Goal: Transaction & Acquisition: Purchase product/service

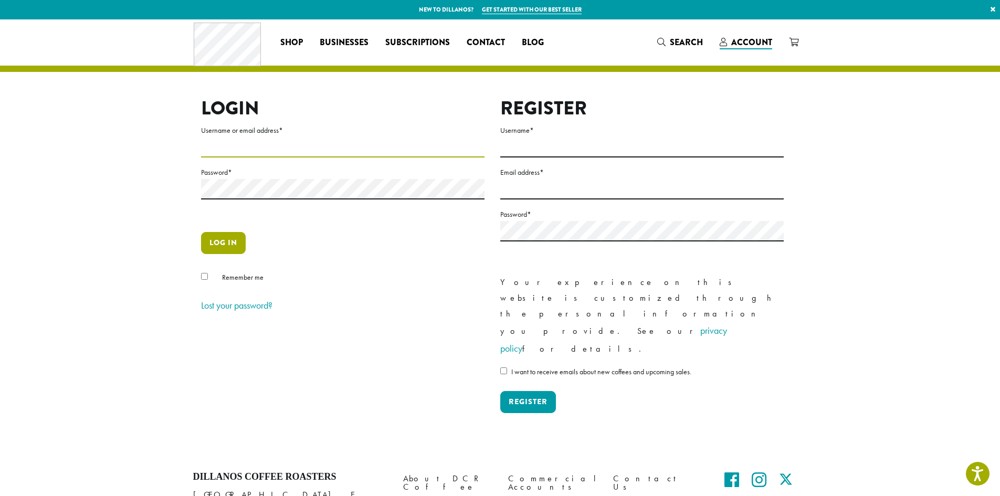
type input "**********"
click at [230, 237] on button "Log in" at bounding box center [223, 243] width 45 height 22
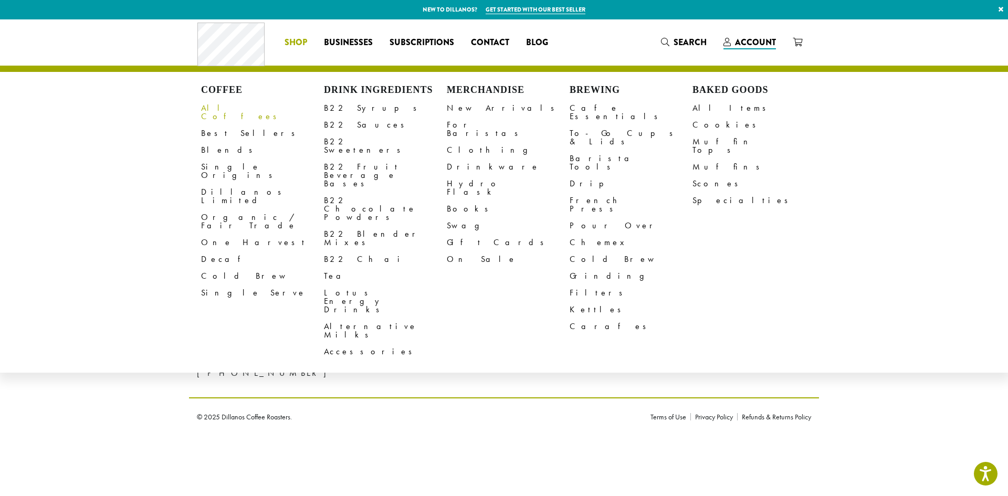
click at [238, 109] on link "All Coffees" at bounding box center [262, 112] width 123 height 25
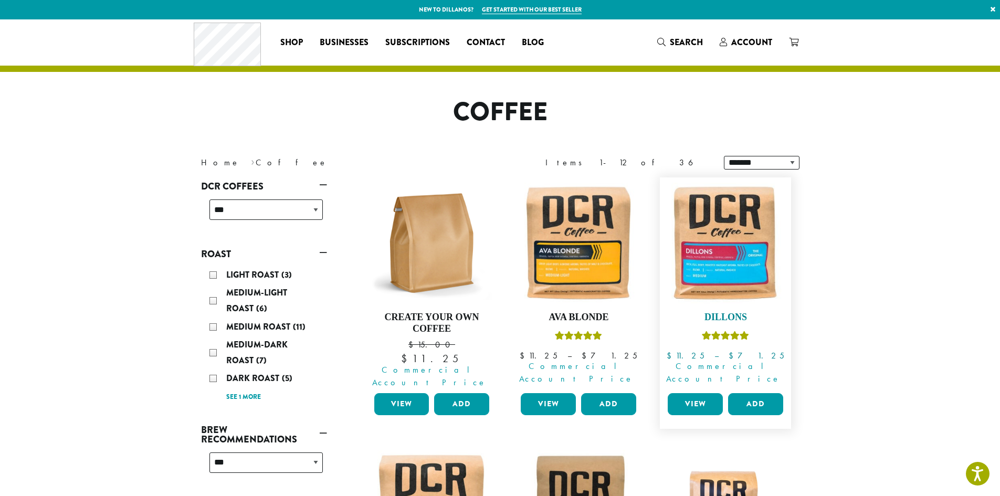
click at [712, 262] on img at bounding box center [725, 243] width 121 height 121
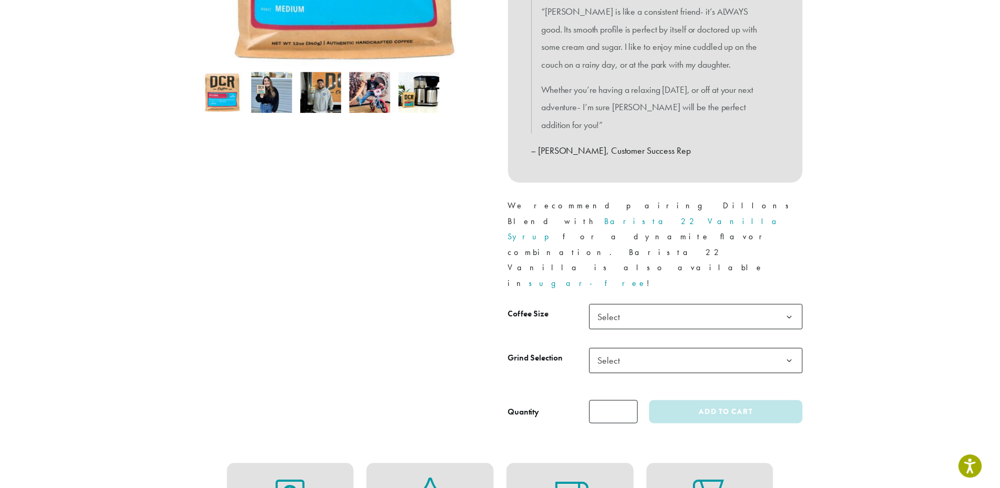
scroll to position [315, 0]
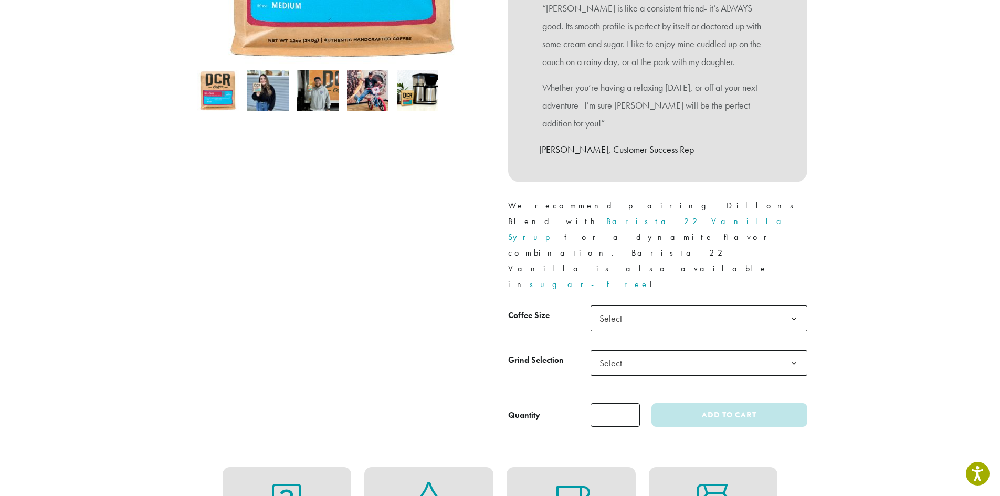
click at [656, 305] on span "Select" at bounding box center [698, 318] width 217 height 26
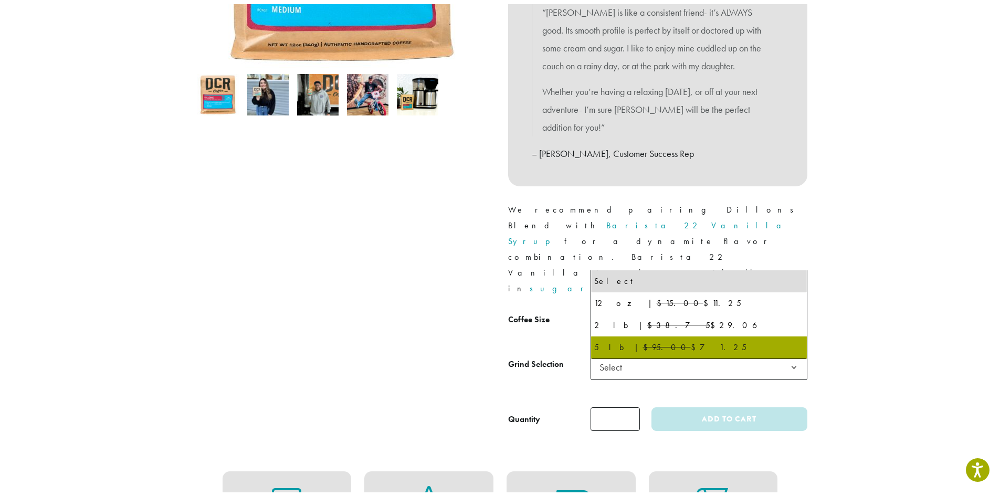
scroll to position [0, 0]
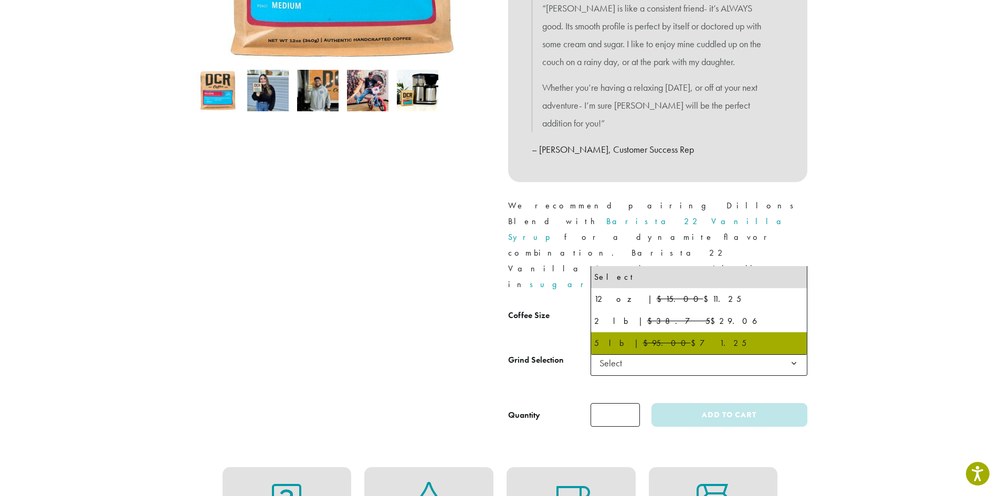
select select "**********"
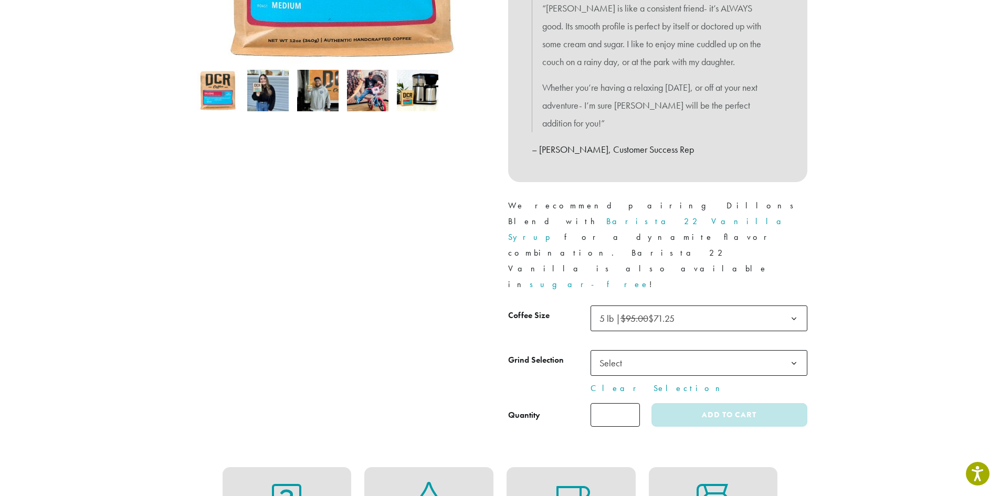
click at [662, 350] on span "Select" at bounding box center [698, 363] width 217 height 26
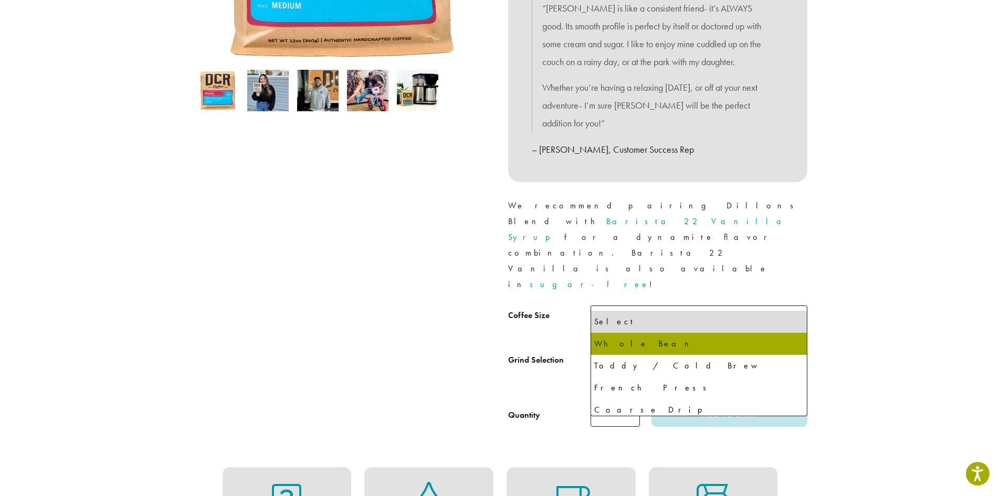
select select "**********"
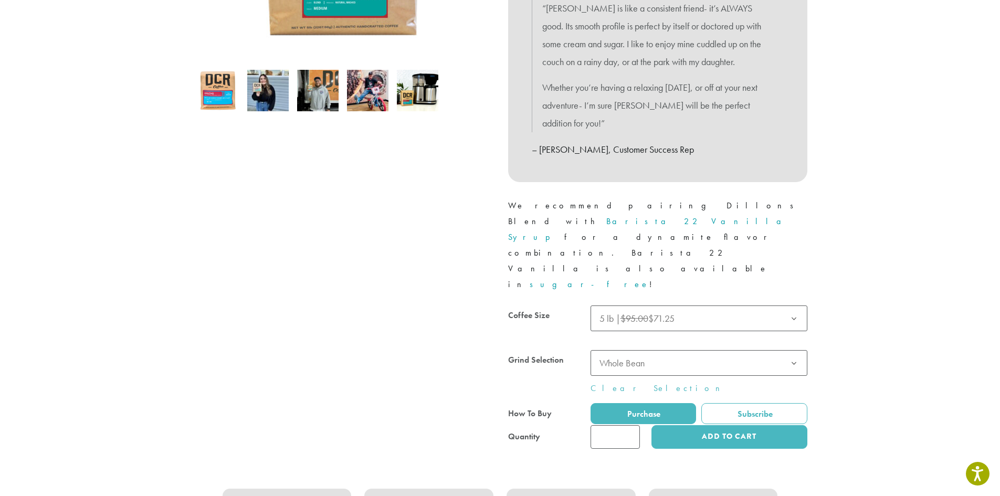
click at [619, 353] on div at bounding box center [657, 376] width 299 height 143
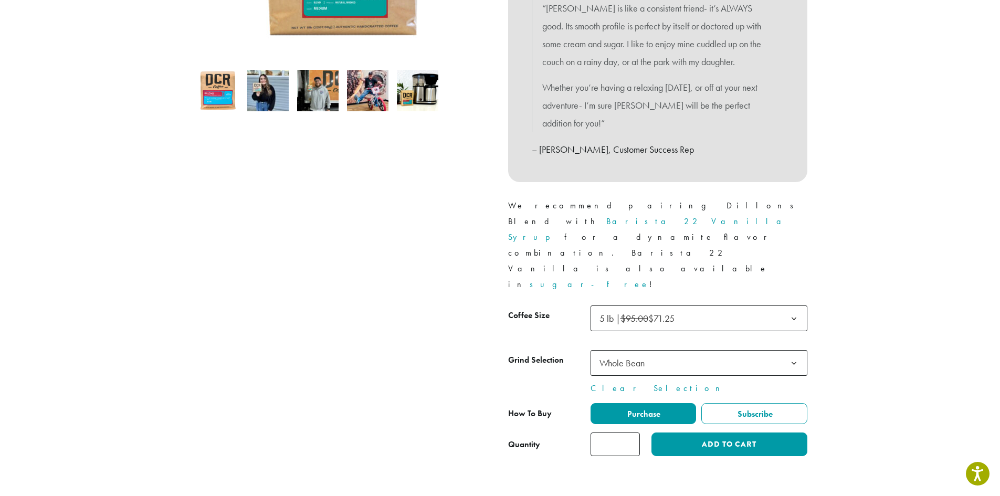
click at [622, 432] on input "*" at bounding box center [614, 444] width 49 height 24
type input "*"
click at [702, 432] on button "Add to cart" at bounding box center [728, 444] width 155 height 24
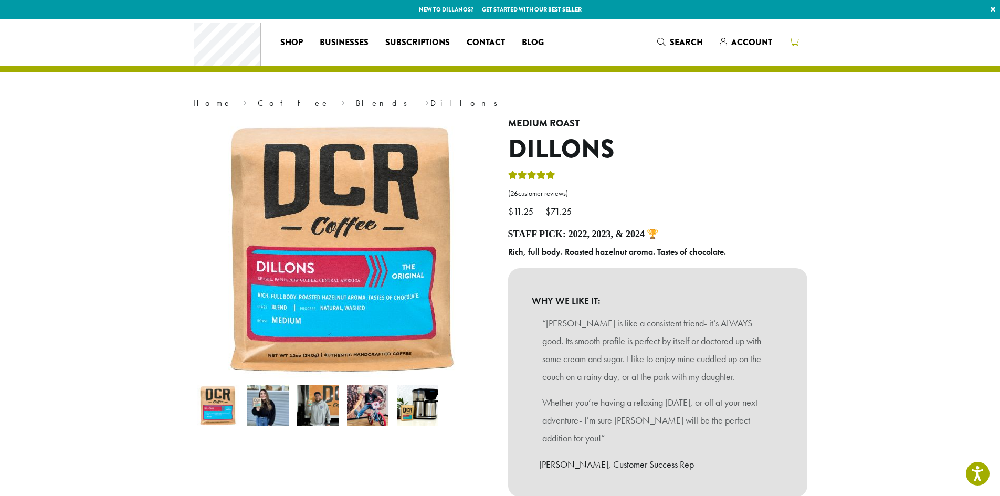
click at [794, 44] on icon at bounding box center [793, 42] width 9 height 8
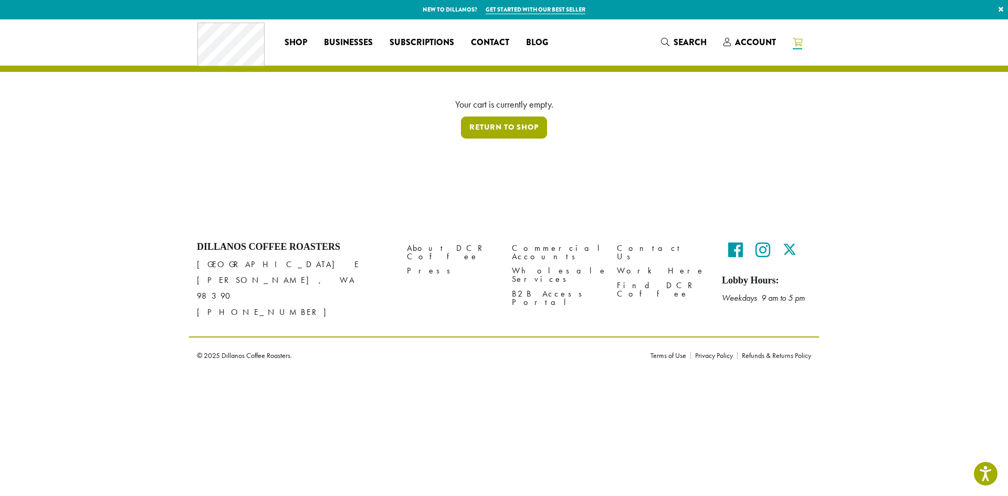
click at [519, 128] on link "Return to shop" at bounding box center [504, 128] width 86 height 22
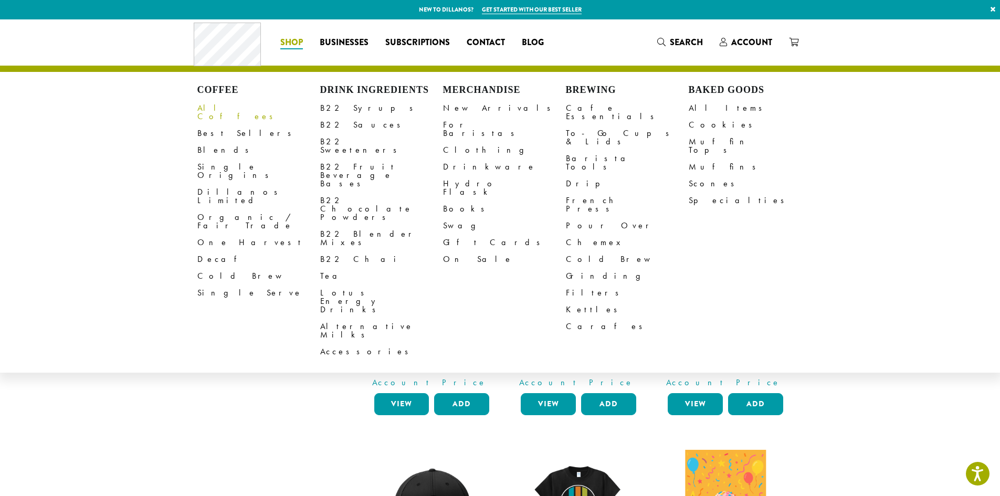
click at [221, 104] on link "All Coffees" at bounding box center [258, 112] width 123 height 25
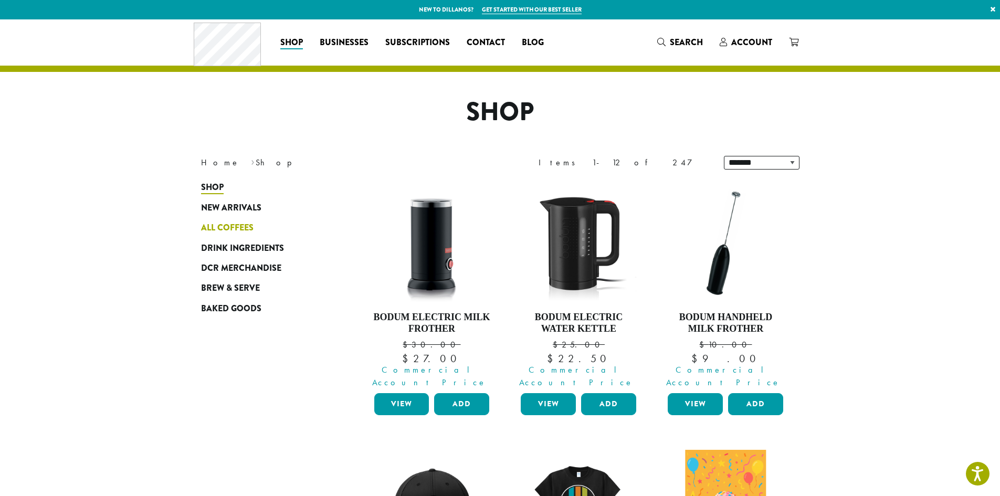
click at [231, 228] on span "All Coffees" at bounding box center [227, 227] width 52 height 13
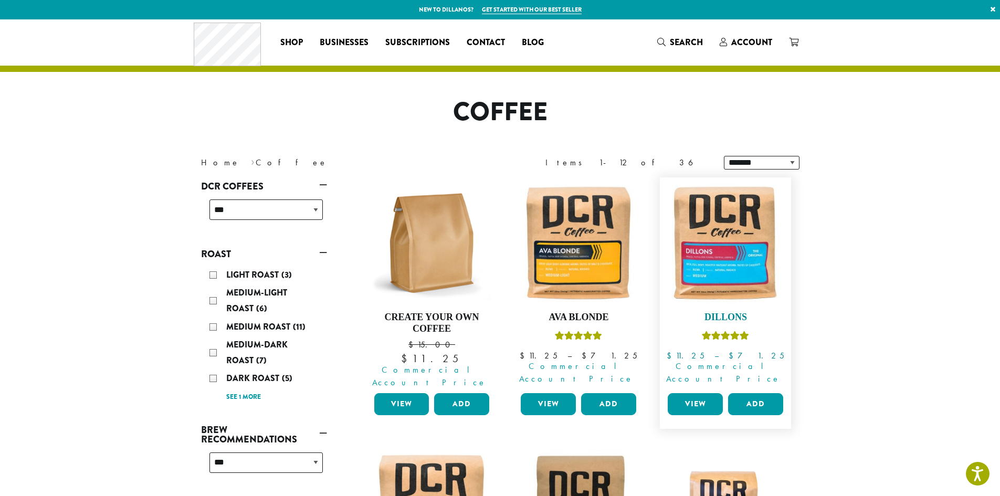
click at [721, 285] on img at bounding box center [725, 243] width 121 height 121
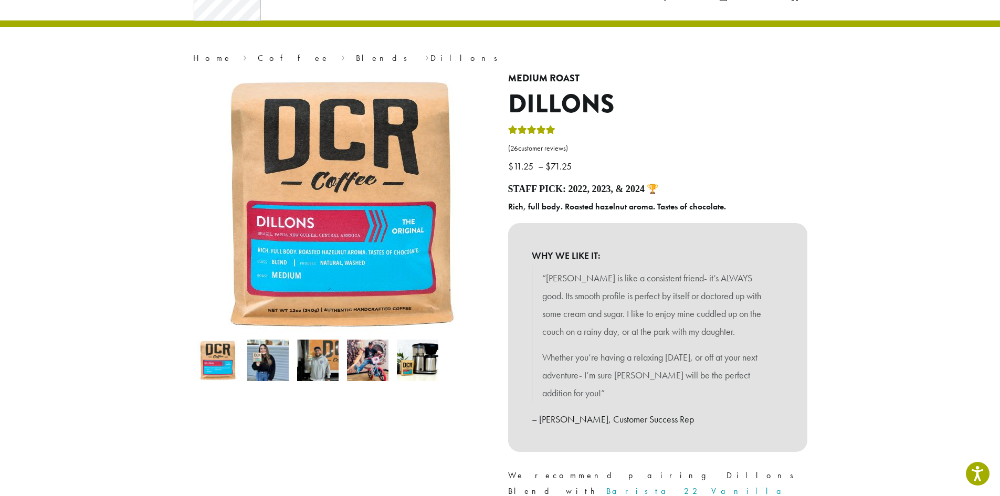
scroll to position [210, 0]
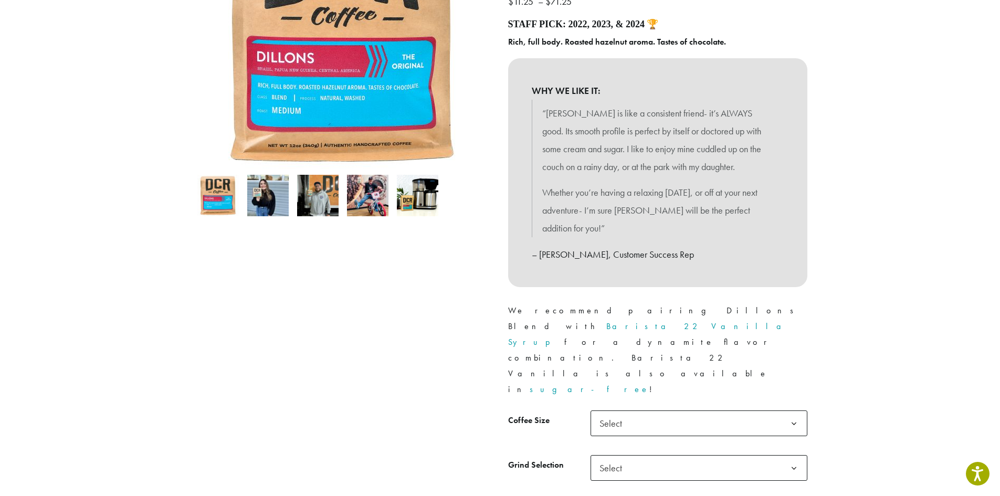
click at [653, 410] on span "Select" at bounding box center [698, 423] width 217 height 26
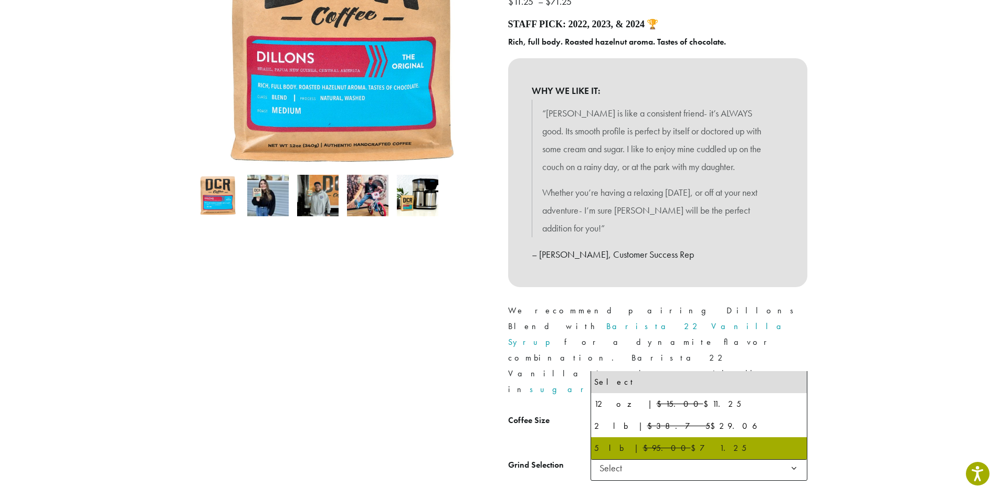
select select "**********"
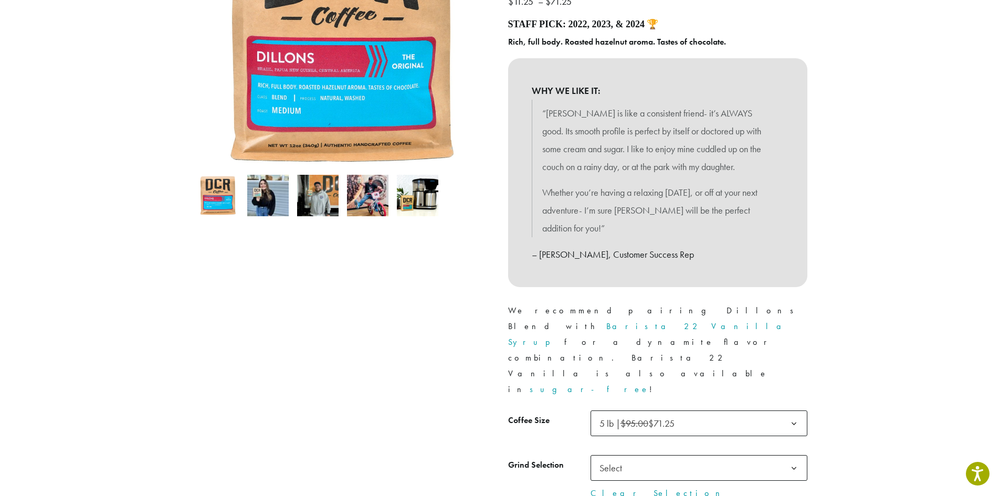
click at [655, 455] on span "Select" at bounding box center [698, 468] width 217 height 26
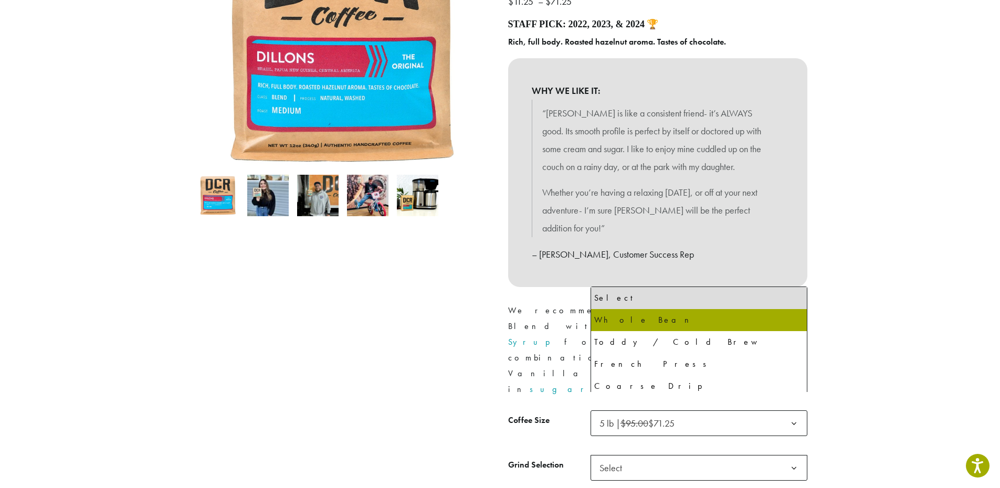
select select "**********"
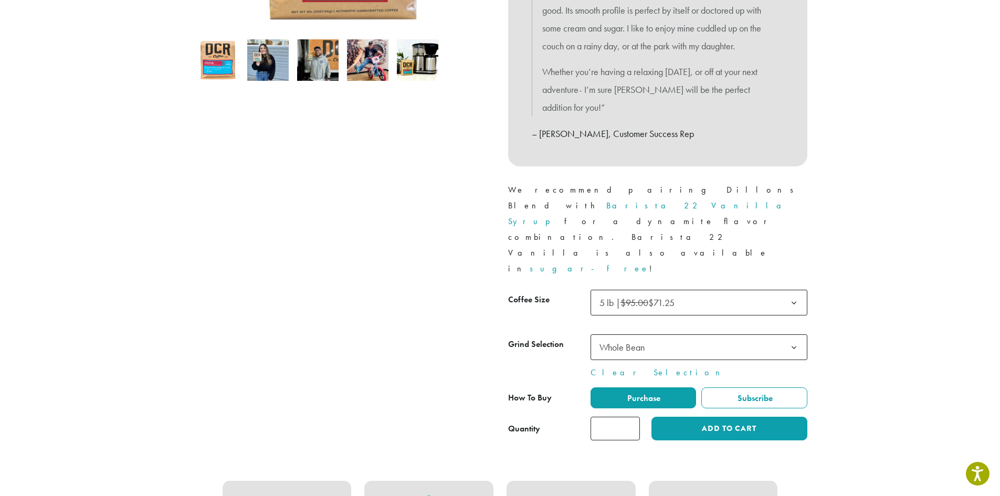
scroll to position [367, 0]
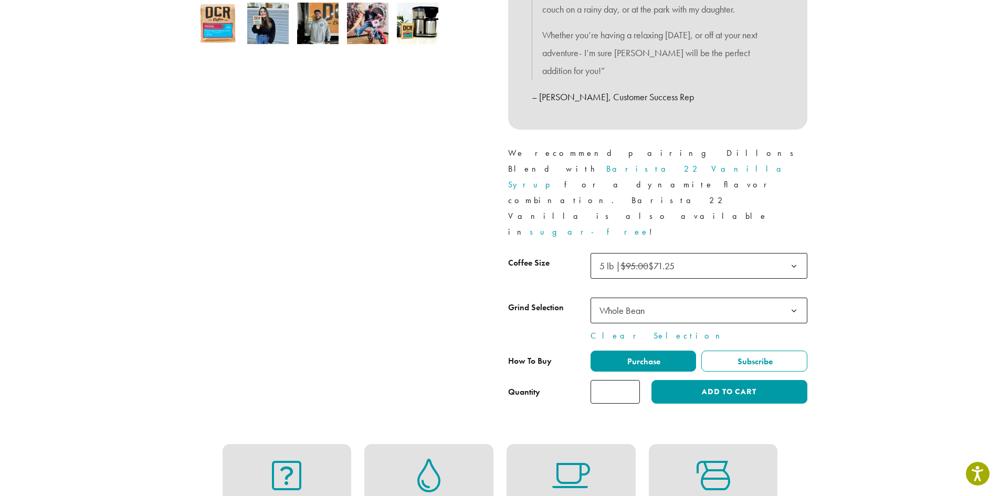
click at [620, 380] on input "*" at bounding box center [614, 392] width 49 height 24
type input "*"
click at [717, 380] on button "Add to cart" at bounding box center [728, 392] width 155 height 24
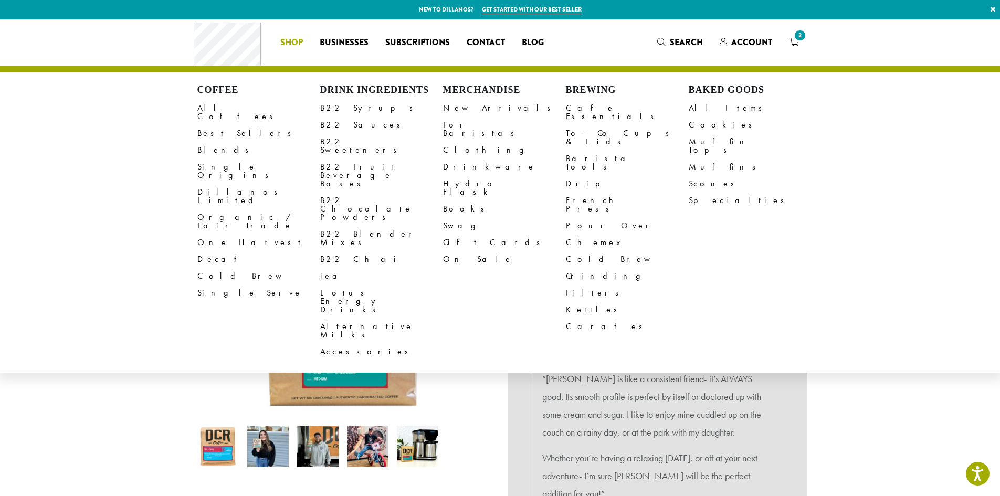
click at [299, 39] on span "Shop" at bounding box center [291, 42] width 23 height 13
click at [336, 108] on link "B22 Syrups" at bounding box center [381, 108] width 123 height 17
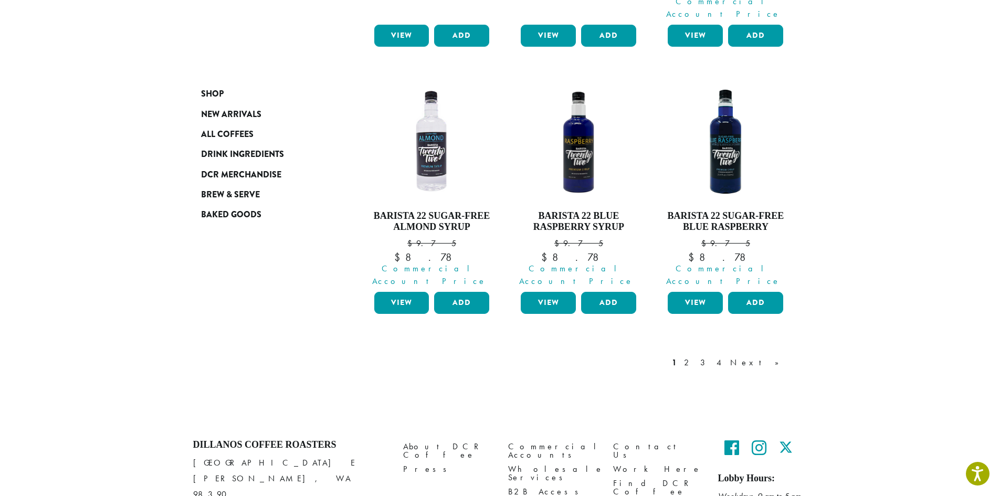
scroll to position [966, 0]
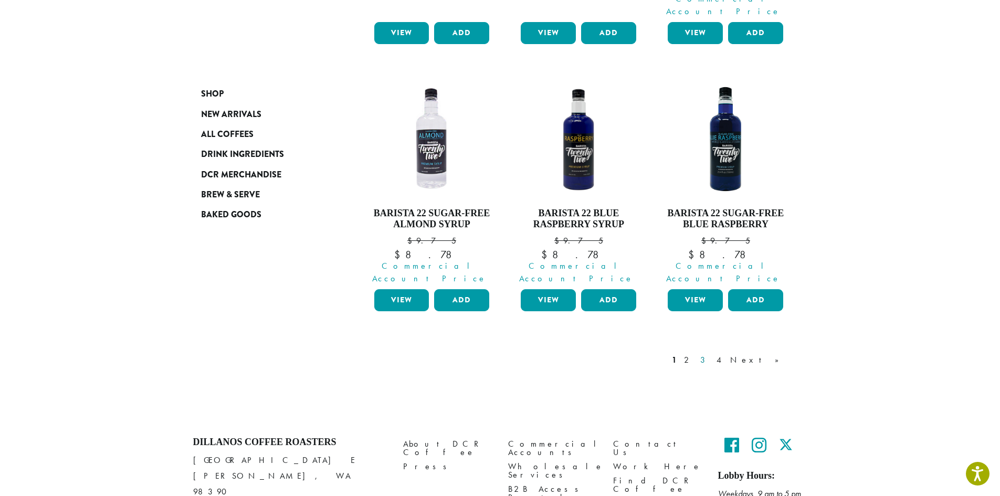
click at [711, 354] on link "3" at bounding box center [704, 360] width 13 height 13
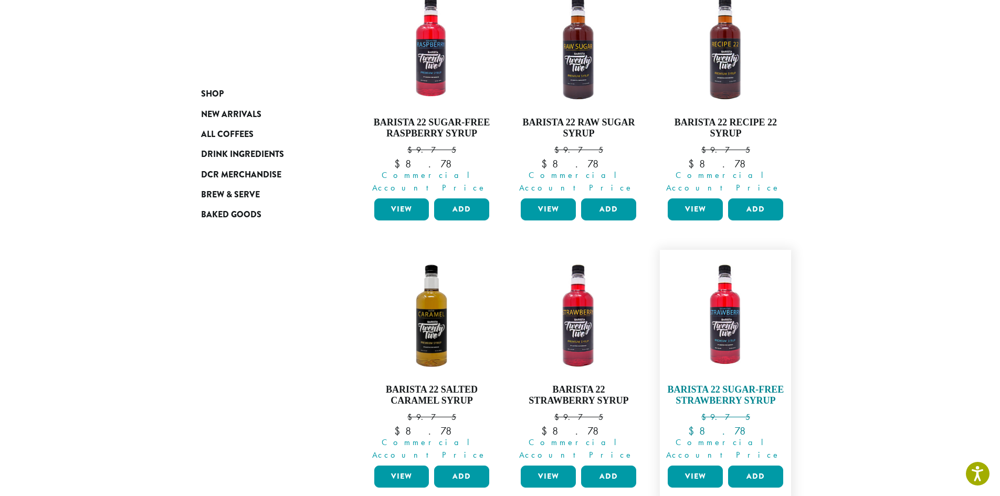
scroll to position [799, 0]
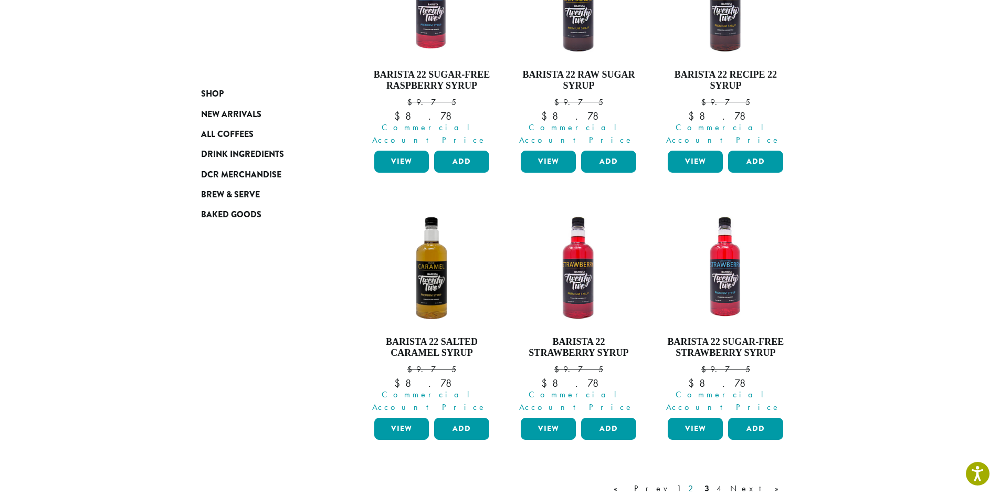
click at [699, 482] on link "2" at bounding box center [692, 488] width 13 height 13
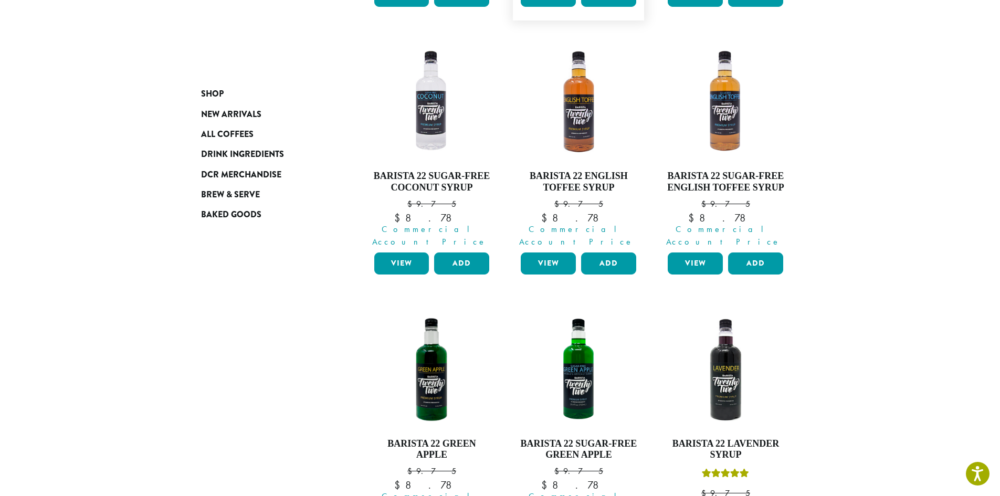
scroll to position [484, 0]
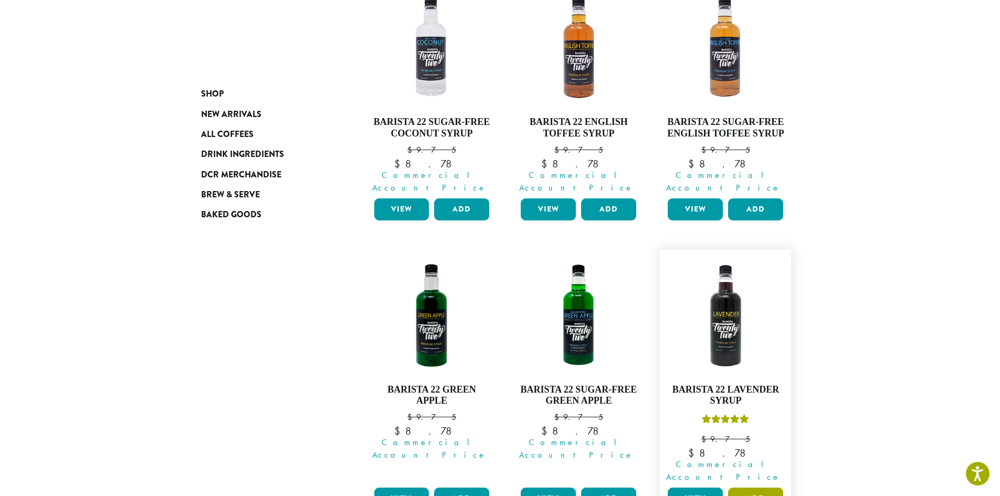
click at [757, 488] on button "Add" at bounding box center [755, 499] width 55 height 22
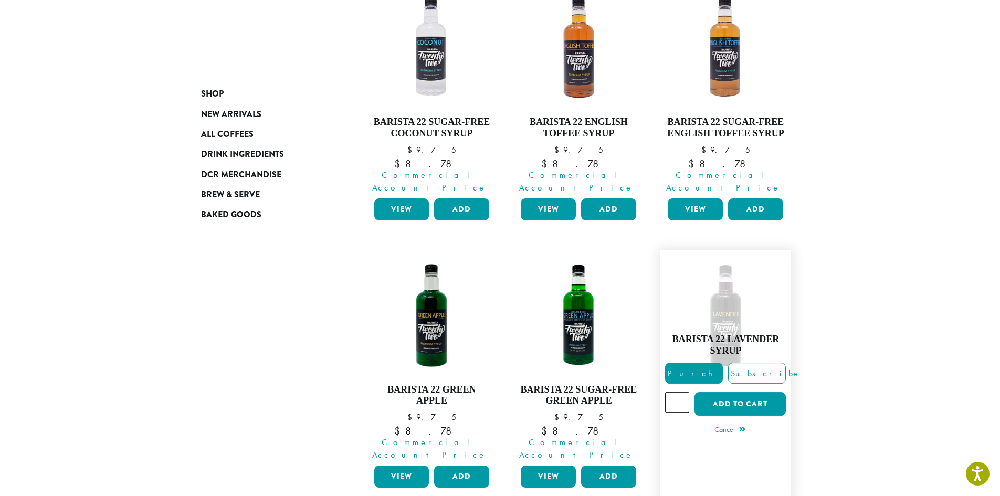
type input "*"
click at [681, 392] on input "*" at bounding box center [677, 402] width 24 height 20
click at [761, 392] on button "Add to cart" at bounding box center [739, 404] width 91 height 24
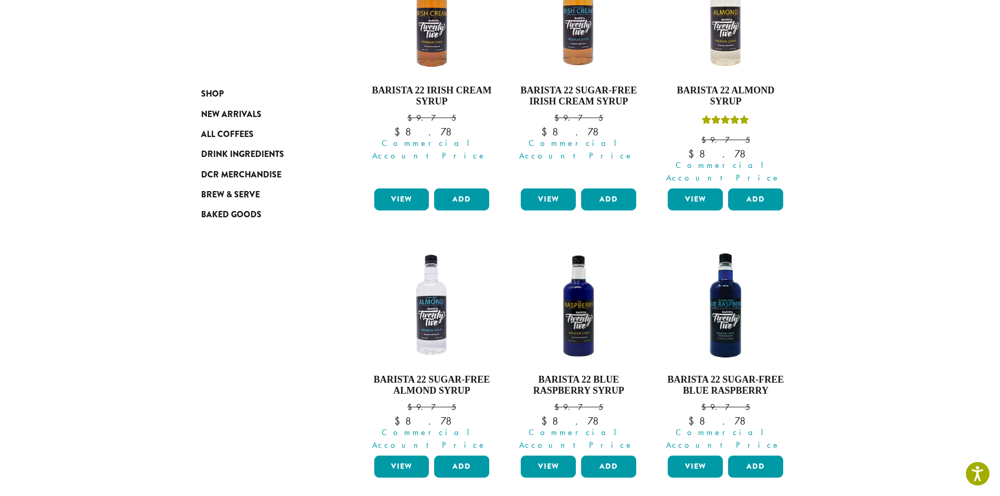
scroll to position [837, 0]
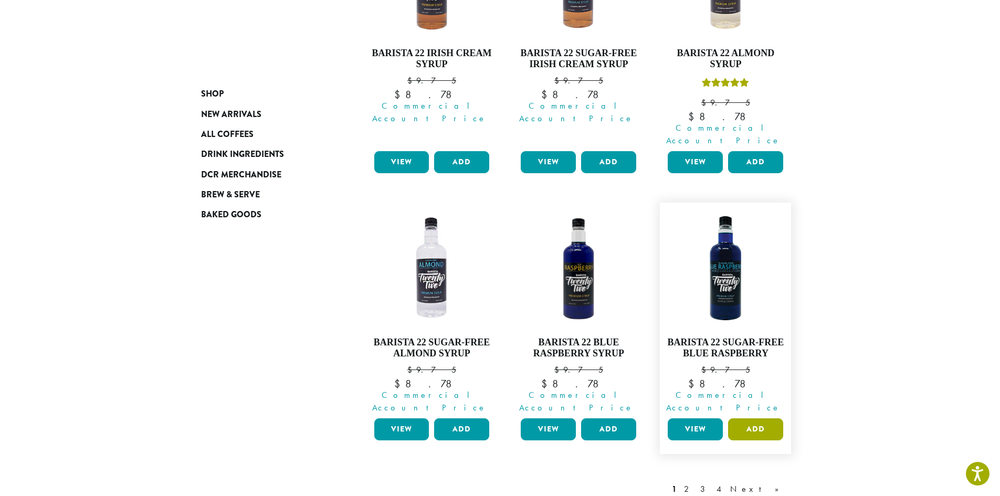
click at [753, 418] on button "Add" at bounding box center [755, 429] width 55 height 22
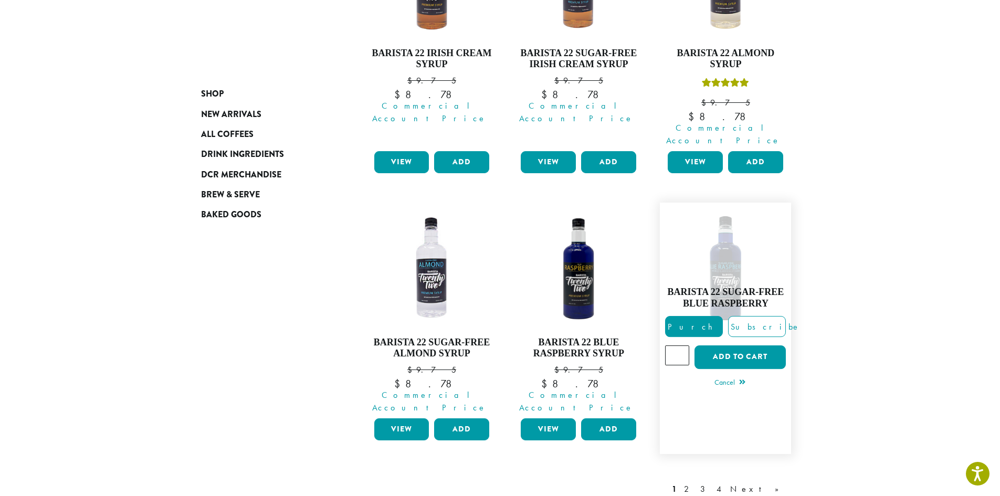
click at [674, 345] on input "*" at bounding box center [677, 355] width 24 height 20
type input "*"
click at [725, 345] on button "Add to cart" at bounding box center [739, 357] width 91 height 24
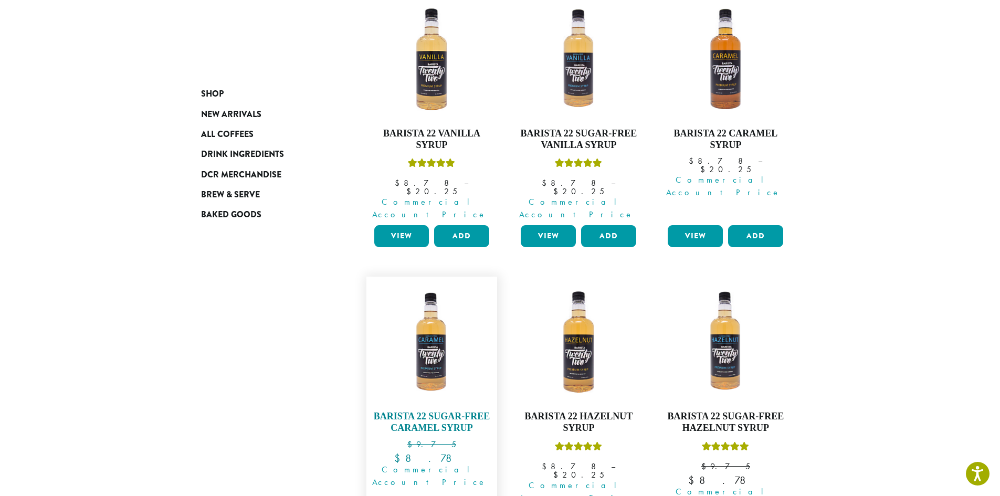
scroll to position [178, 0]
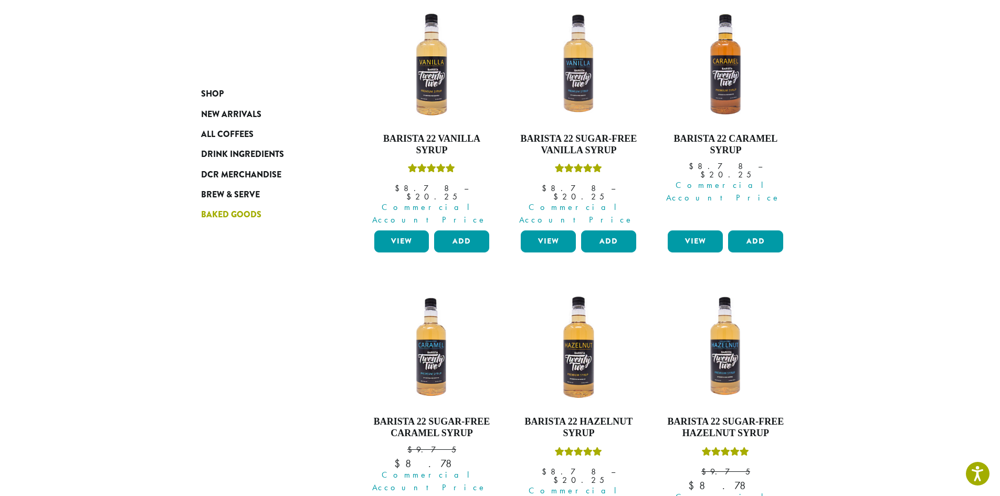
click at [254, 218] on span "Baked Goods" at bounding box center [231, 214] width 60 height 13
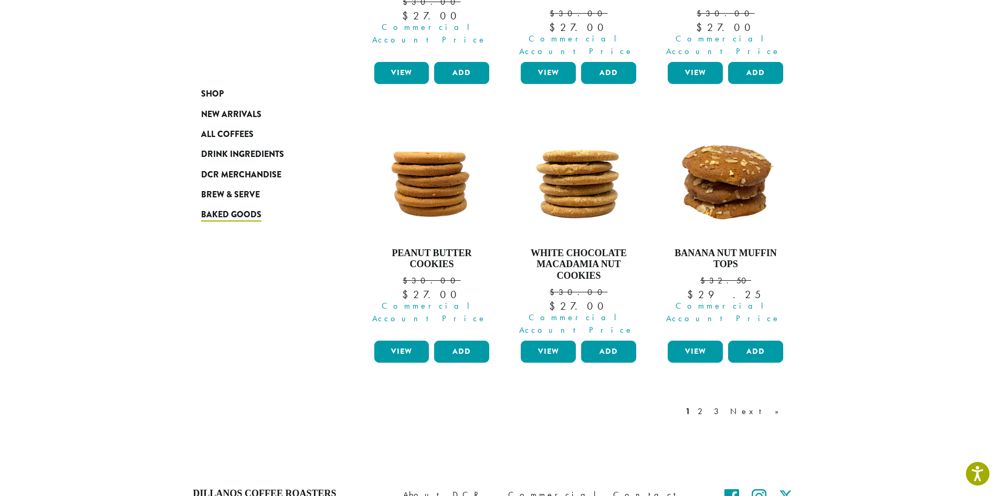
scroll to position [926, 0]
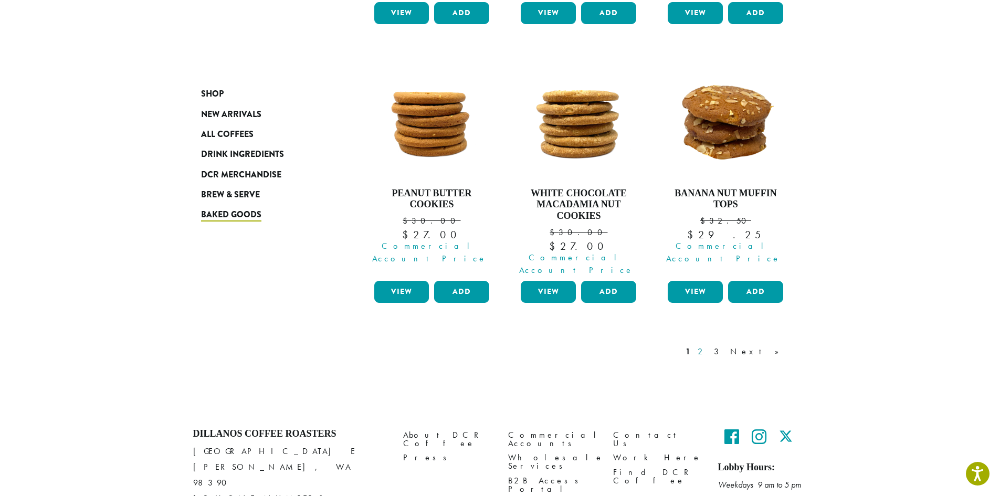
click at [709, 345] on link "2" at bounding box center [701, 351] width 13 height 13
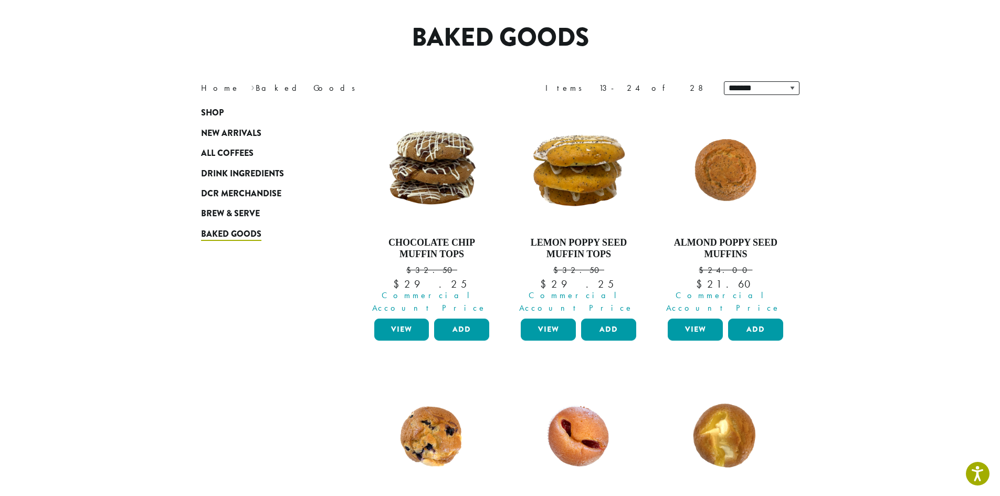
scroll to position [65, 0]
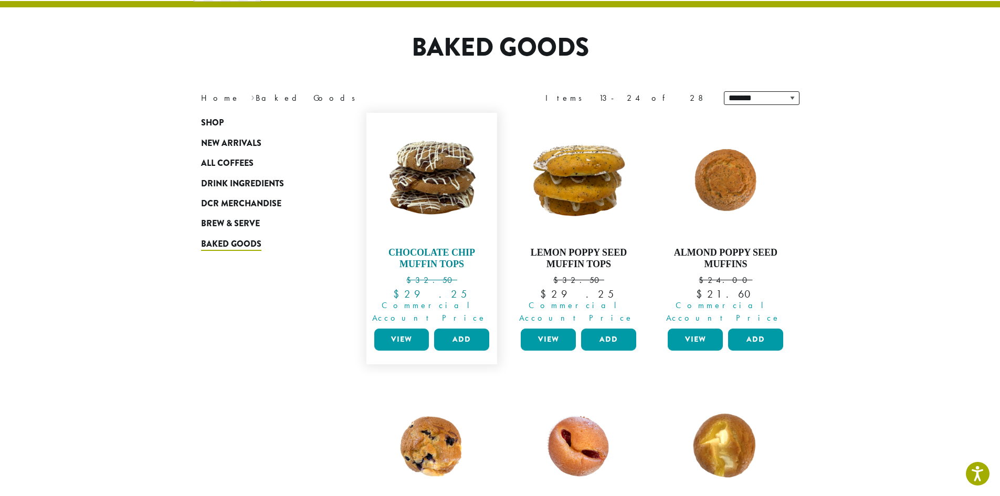
click at [440, 193] on img at bounding box center [431, 178] width 121 height 121
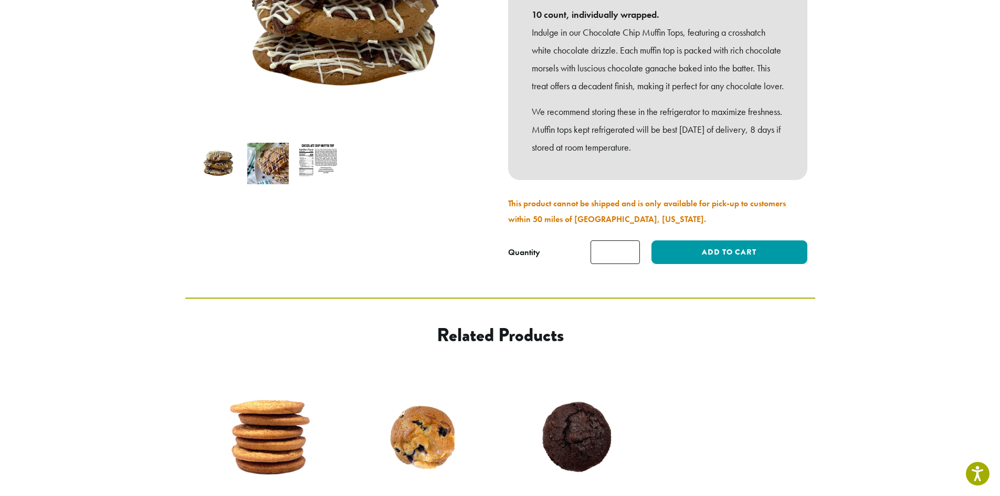
scroll to position [262, 0]
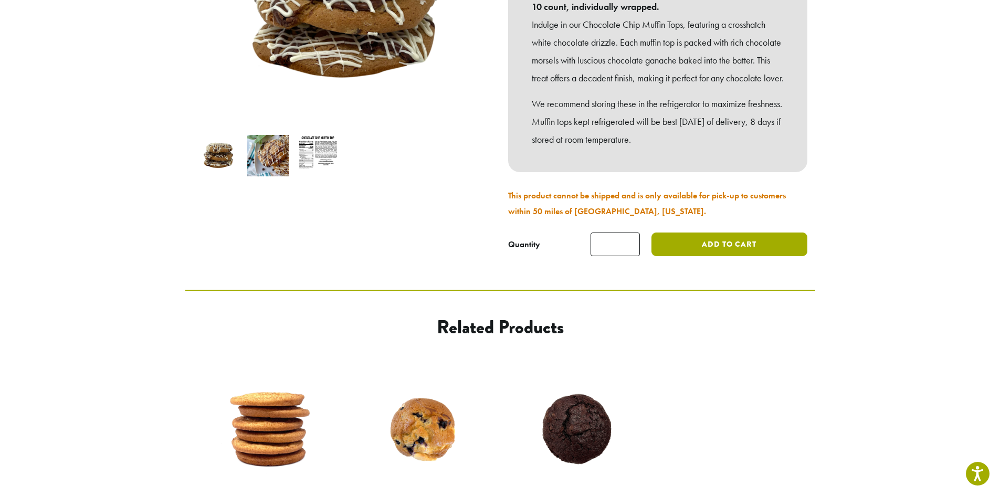
click at [674, 255] on button "Add to cart" at bounding box center [728, 245] width 155 height 24
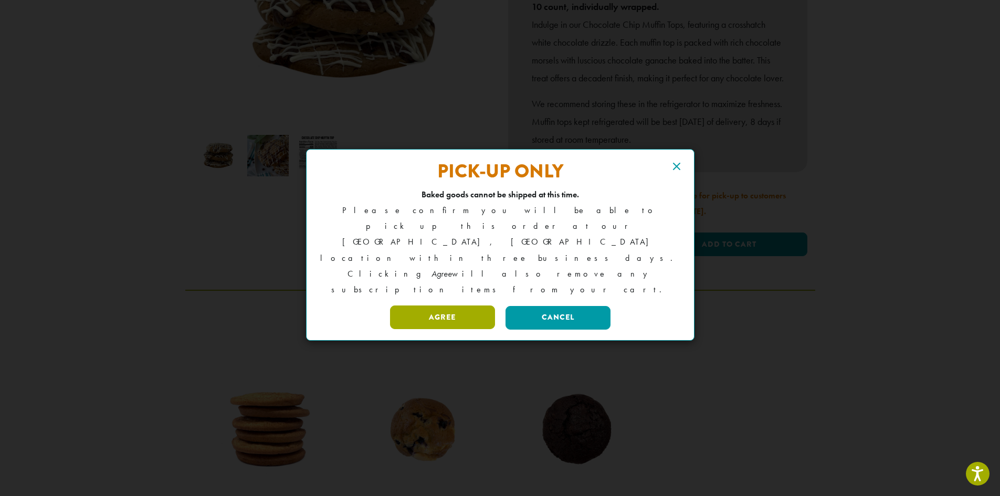
click at [471, 305] on button "Agree" at bounding box center [442, 317] width 105 height 24
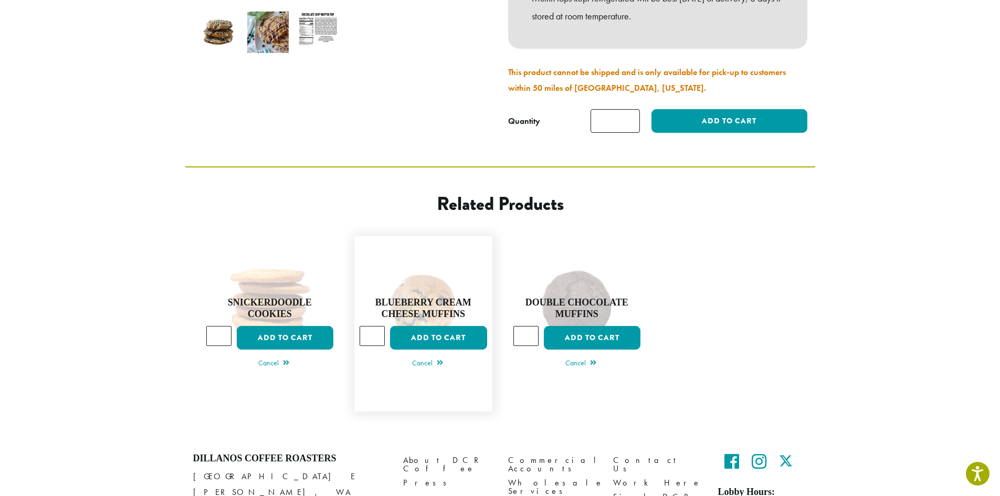
scroll to position [367, 0]
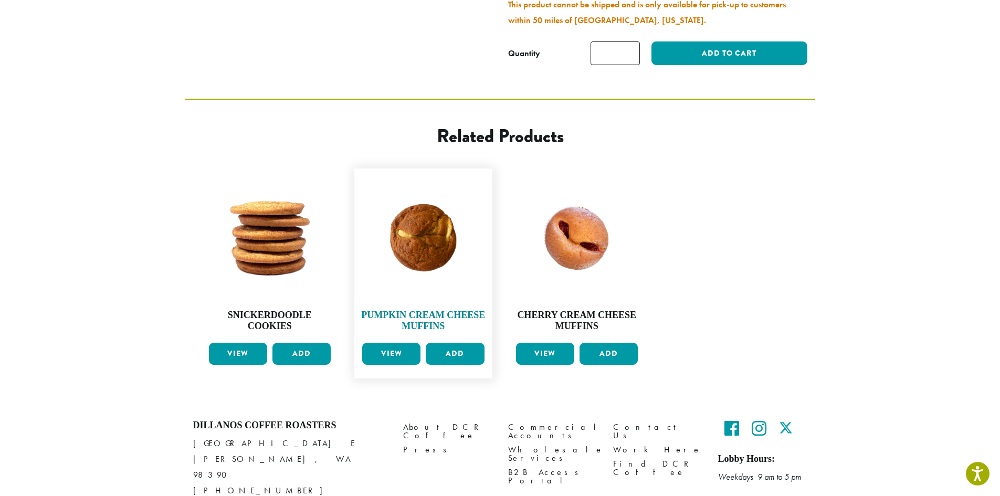
scroll to position [556, 0]
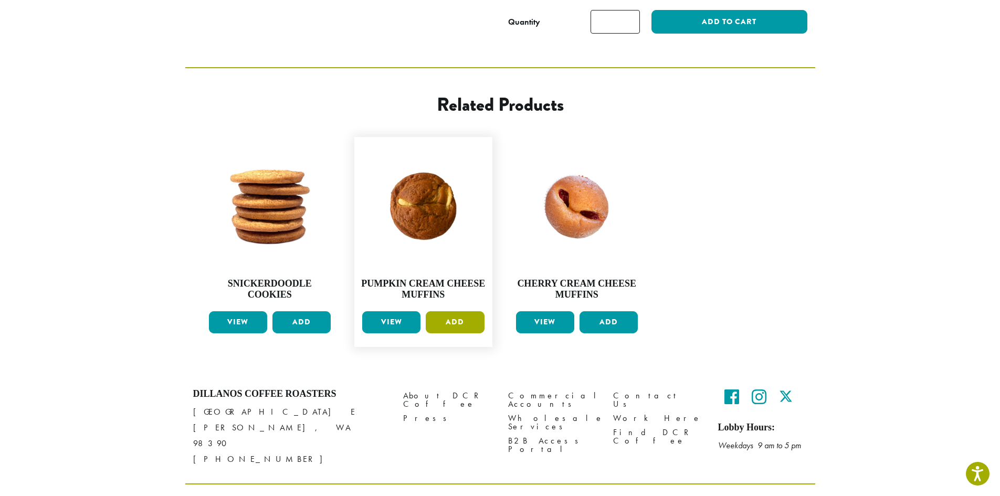
click at [467, 313] on button "Add" at bounding box center [455, 322] width 58 height 22
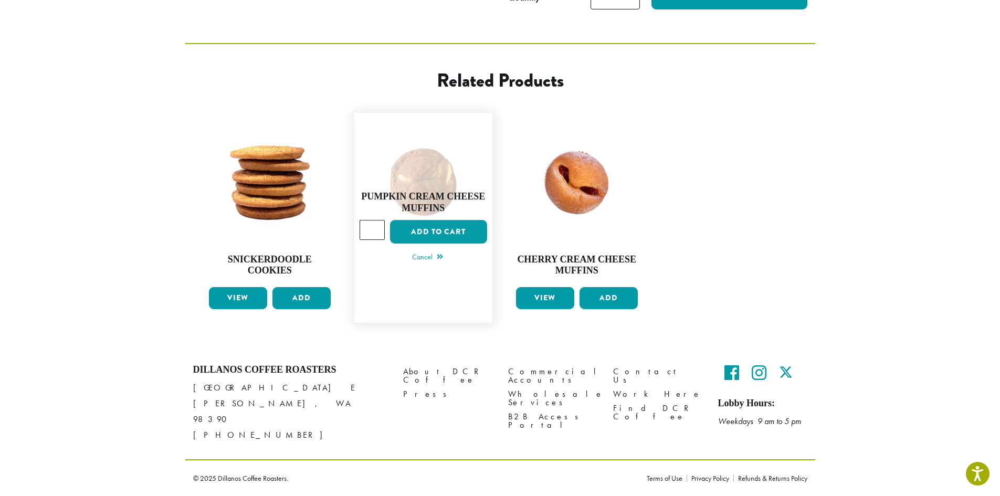
scroll to position [501, 0]
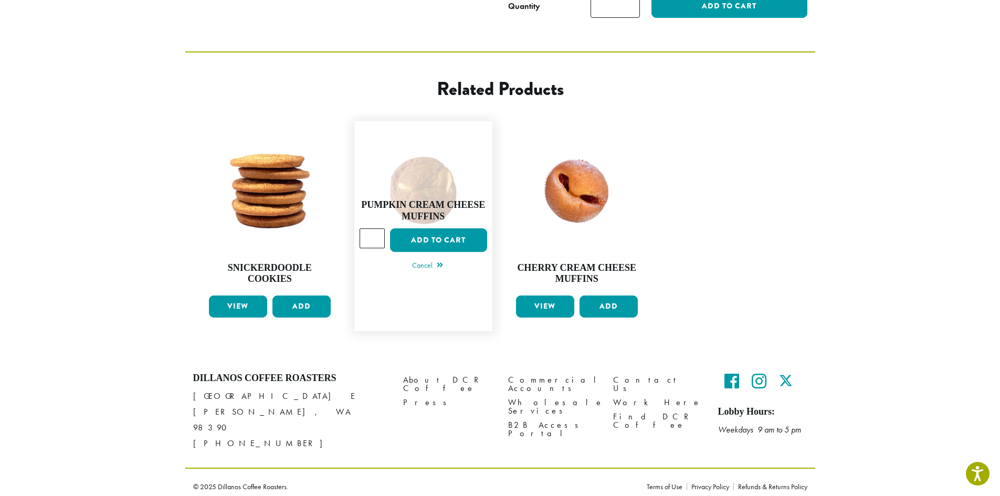
click at [429, 197] on div "Pumpkin Cream Cheese Muffins Quantity Pumpkin Cream Cheese Muffins quantity * A…" at bounding box center [424, 230] width 128 height 87
click at [700, 118] on div "Related products Snickerdoodle Cookies $ 30.00 Original price was: $30.00. $ 27…" at bounding box center [500, 203] width 630 height 305
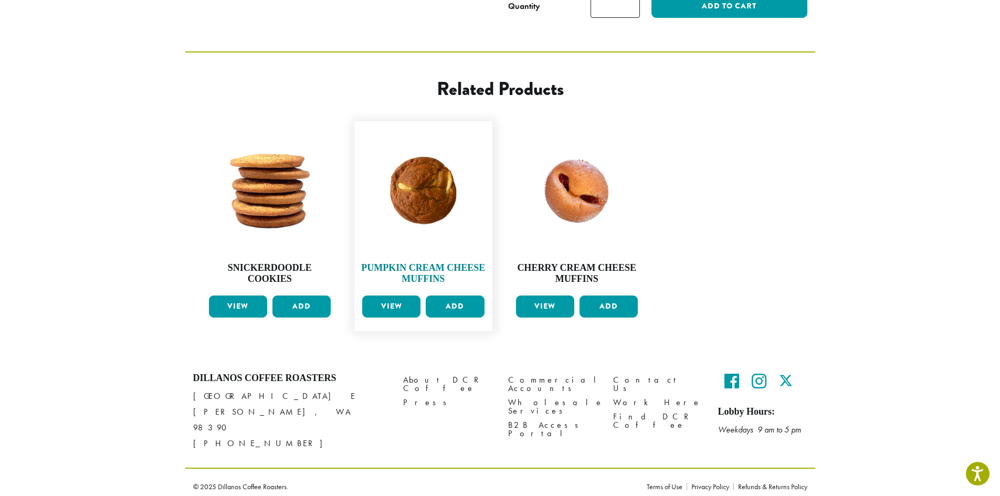
click at [422, 209] on img at bounding box center [424, 190] width 128 height 128
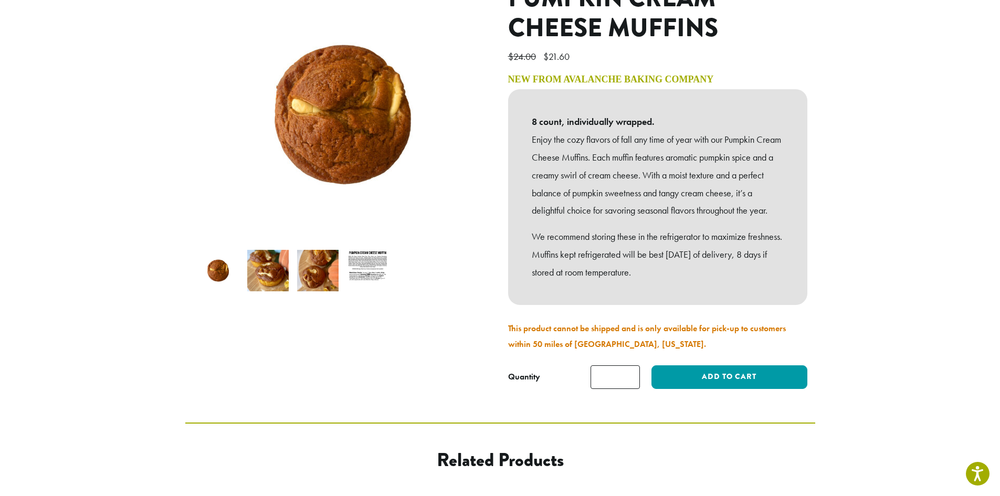
scroll to position [157, 0]
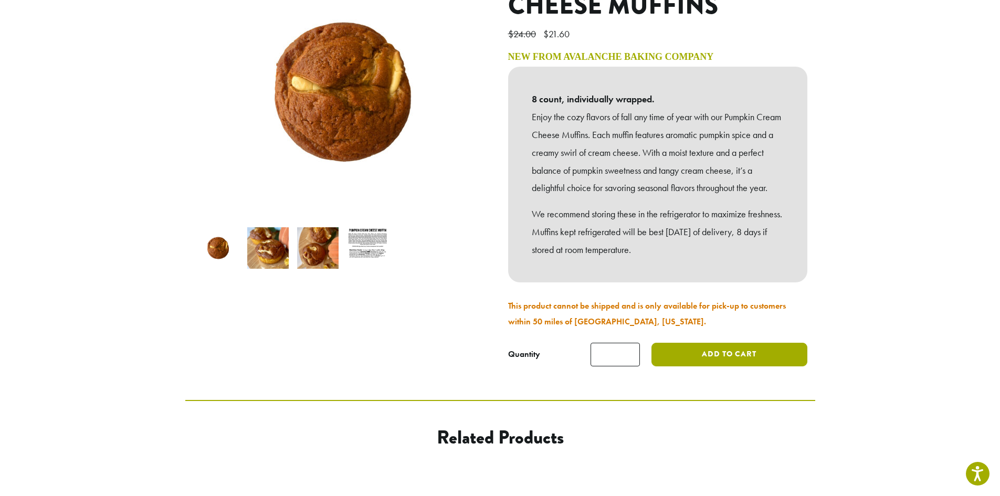
click at [693, 349] on button "Add to cart" at bounding box center [728, 355] width 155 height 24
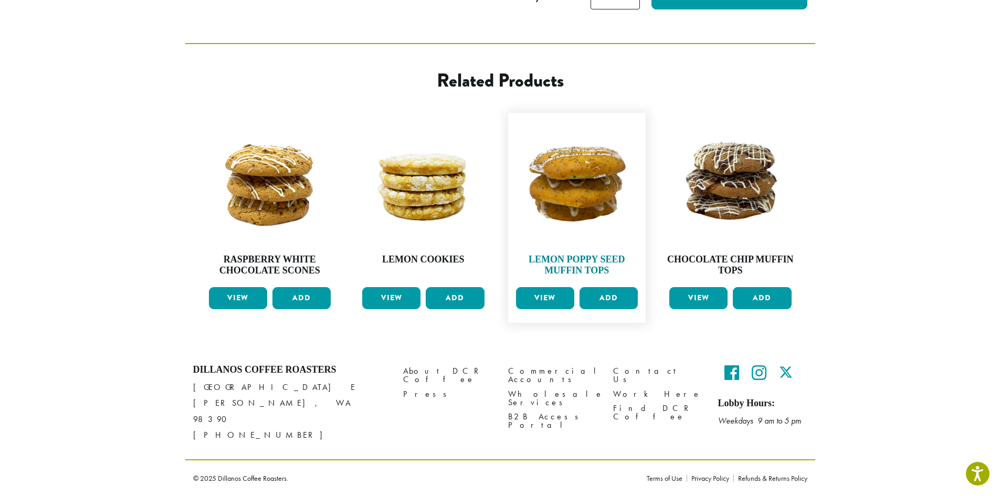
scroll to position [469, 0]
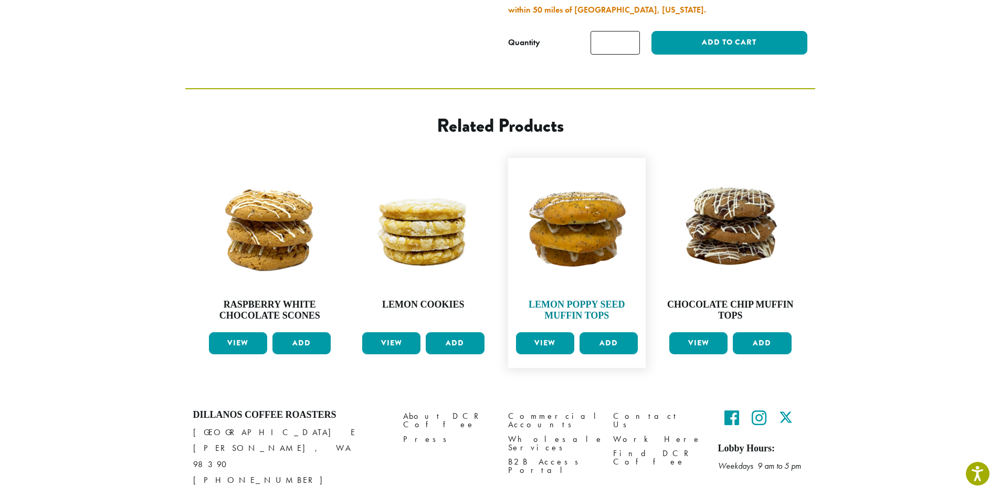
click at [572, 228] on img at bounding box center [577, 227] width 128 height 128
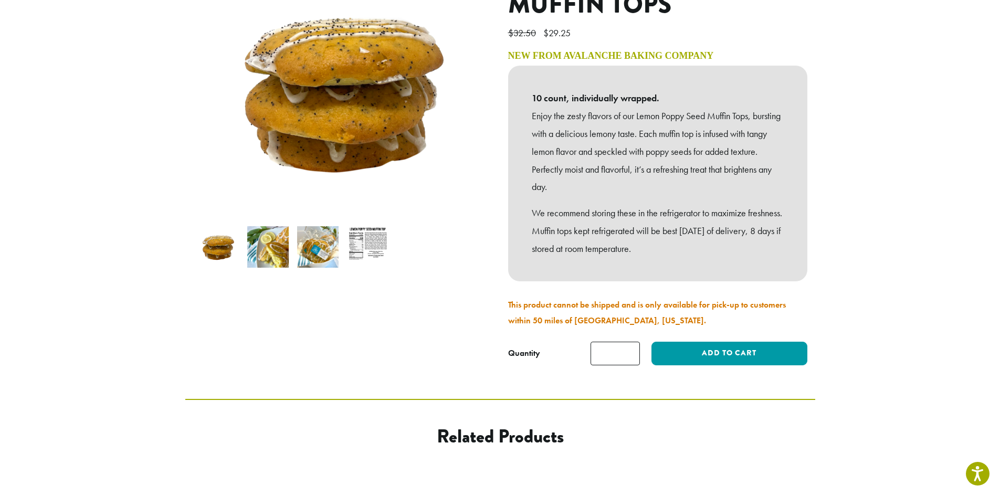
scroll to position [210, 0]
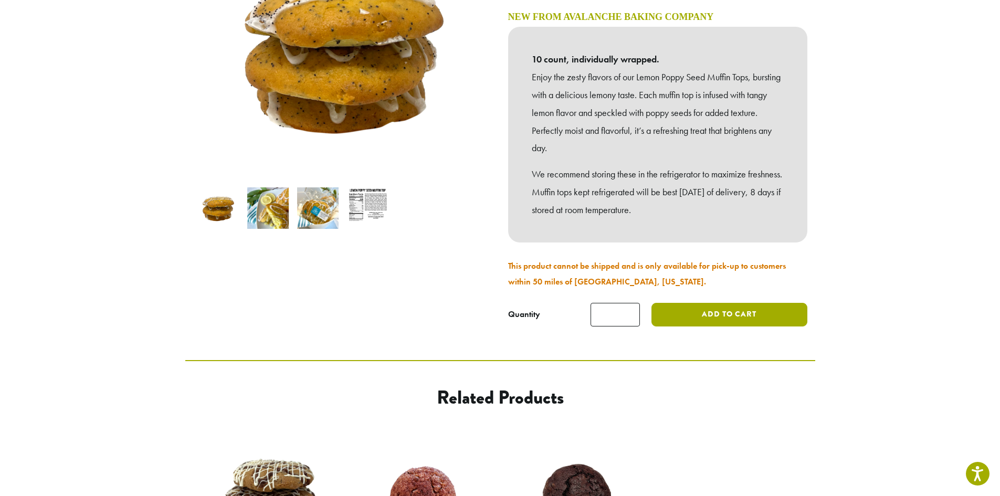
click at [711, 303] on button "Add to cart" at bounding box center [728, 315] width 155 height 24
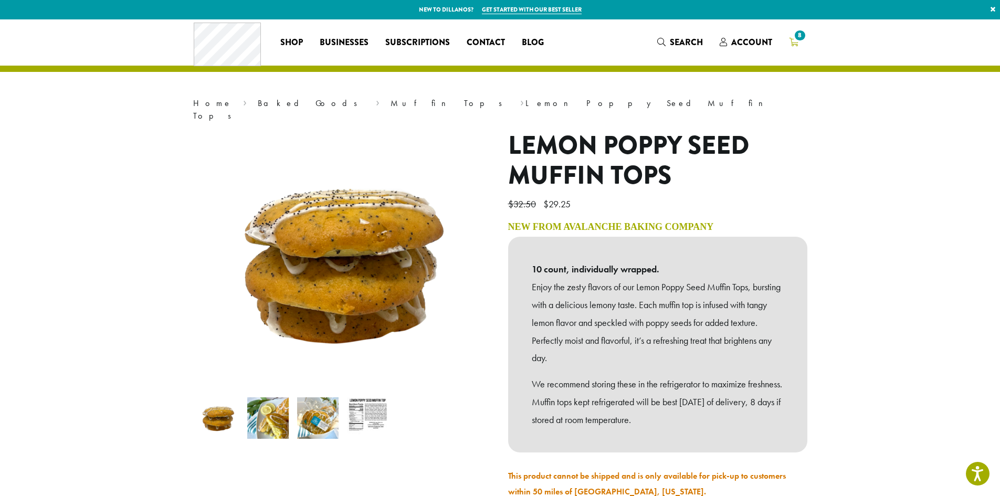
click at [791, 44] on icon "8" at bounding box center [793, 42] width 9 height 8
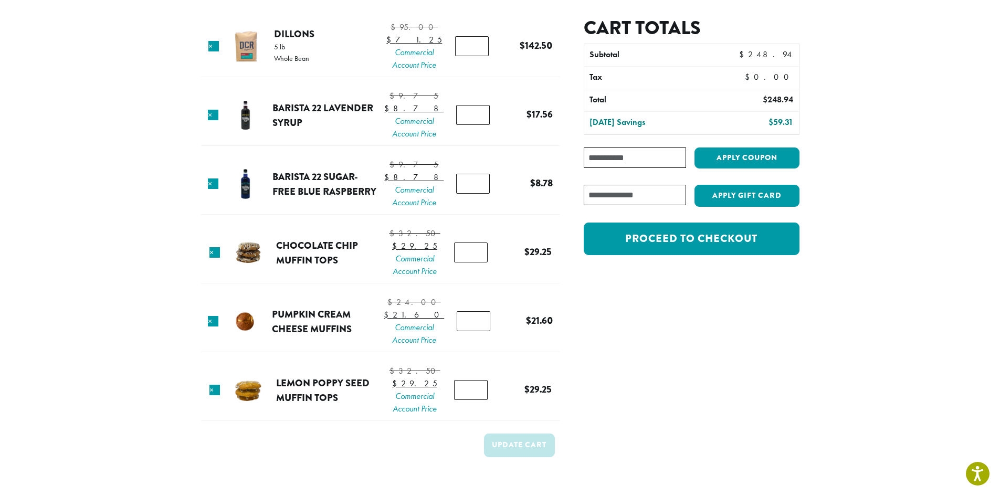
scroll to position [52, 0]
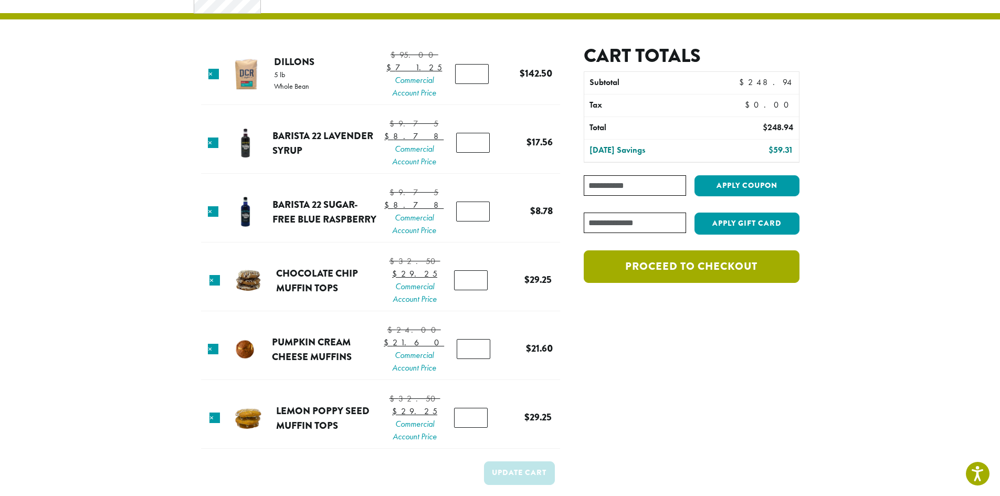
click at [680, 267] on link "Proceed to checkout" at bounding box center [691, 266] width 215 height 33
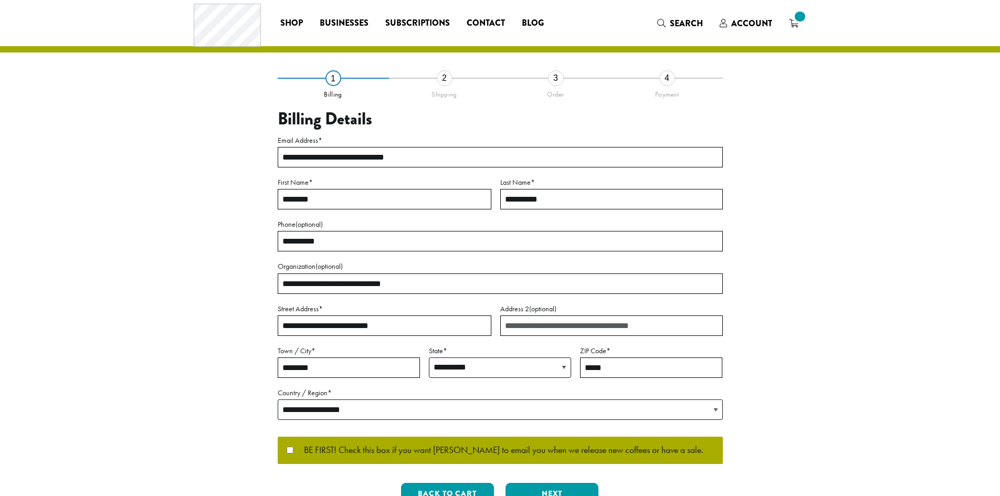
select select "**"
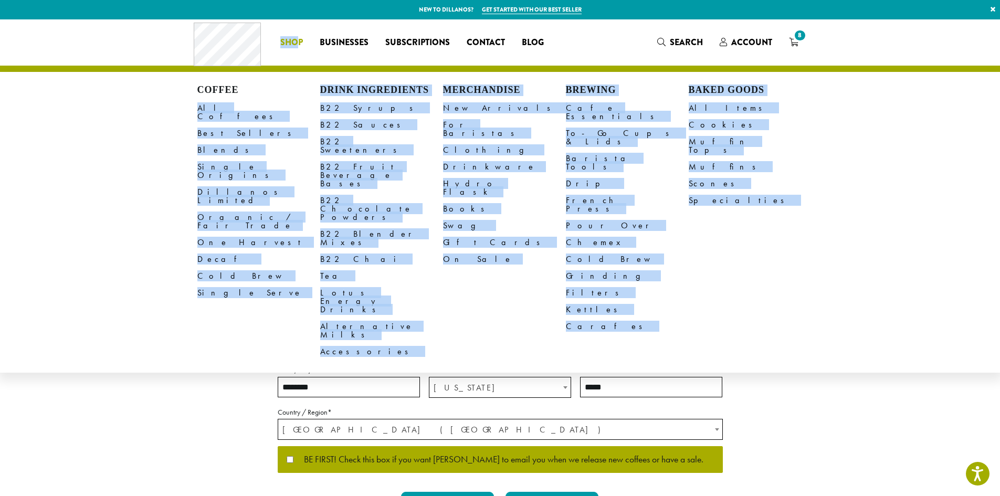
click at [300, 40] on li "Coffee All Coffees Best Sellers Blends Single Origins Dillanos Limited Organic …" at bounding box center [291, 42] width 39 height 17
click at [227, 103] on link "All Coffees" at bounding box center [258, 112] width 123 height 25
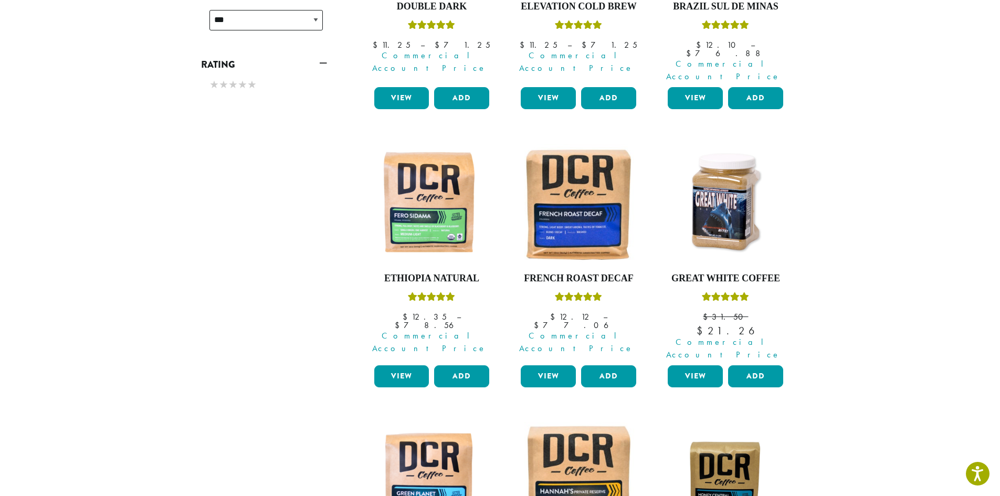
scroll to position [577, 0]
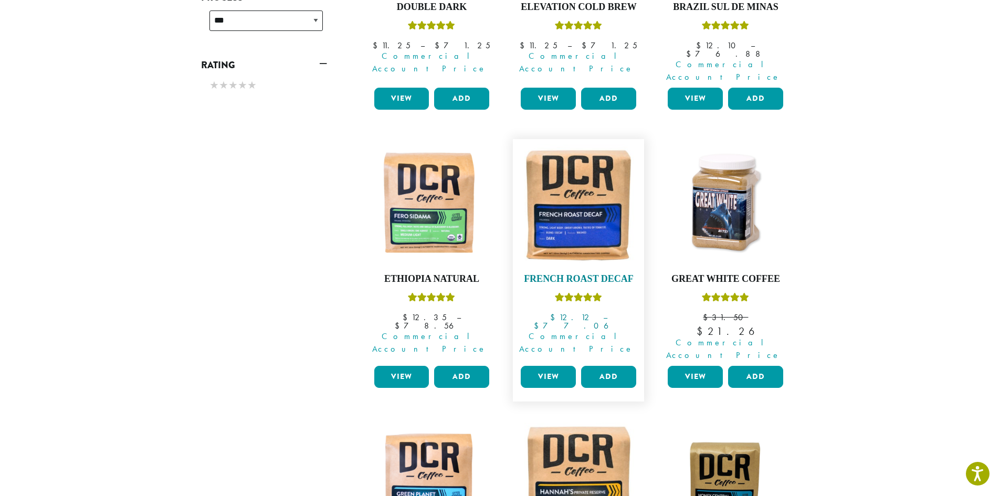
click at [598, 201] on img at bounding box center [578, 204] width 121 height 121
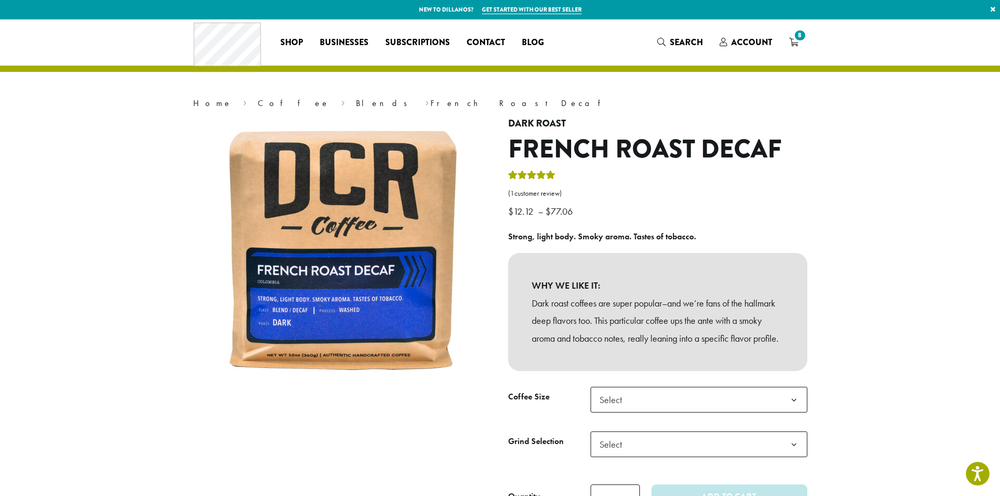
click at [671, 413] on span "Select" at bounding box center [698, 400] width 217 height 26
click at [668, 456] on span "Select" at bounding box center [698, 444] width 217 height 26
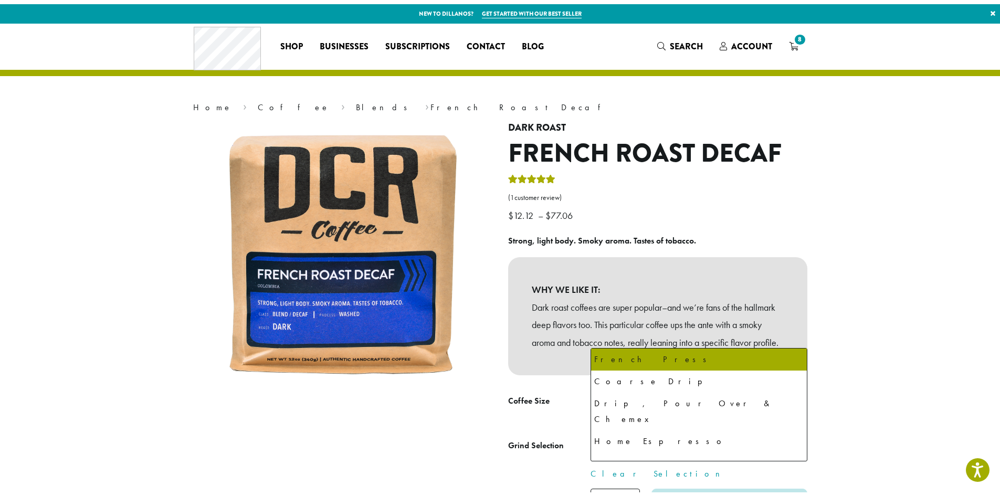
scroll to position [72, 0]
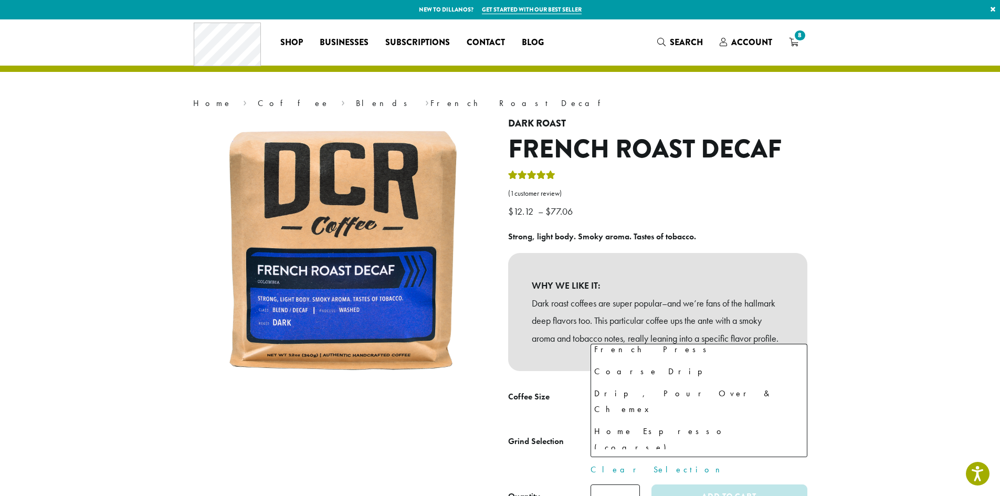
select select "**********"
select select "********"
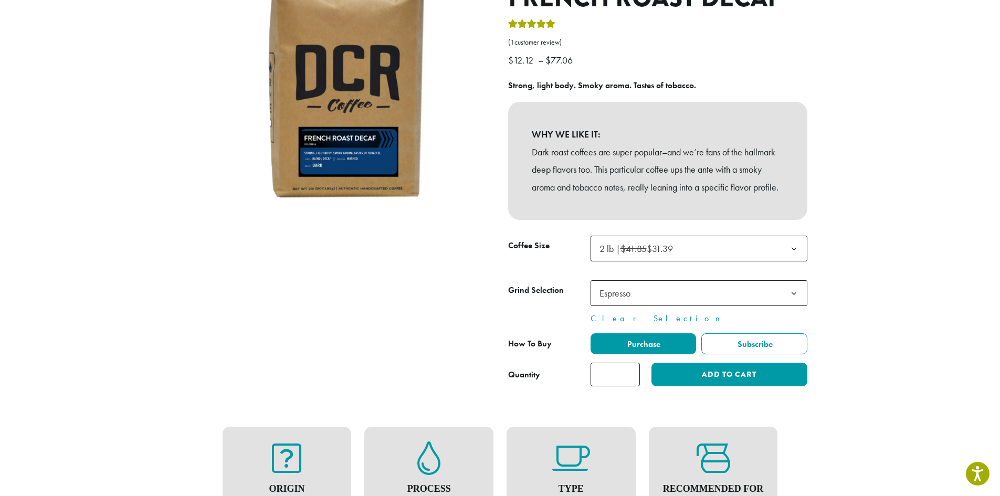
scroll to position [157, 0]
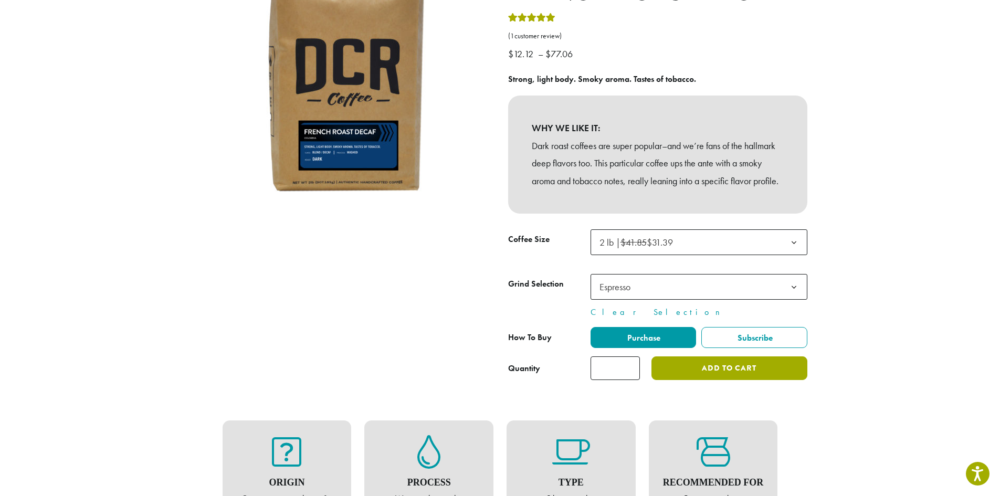
click at [710, 380] on button "Add to cart" at bounding box center [728, 368] width 155 height 24
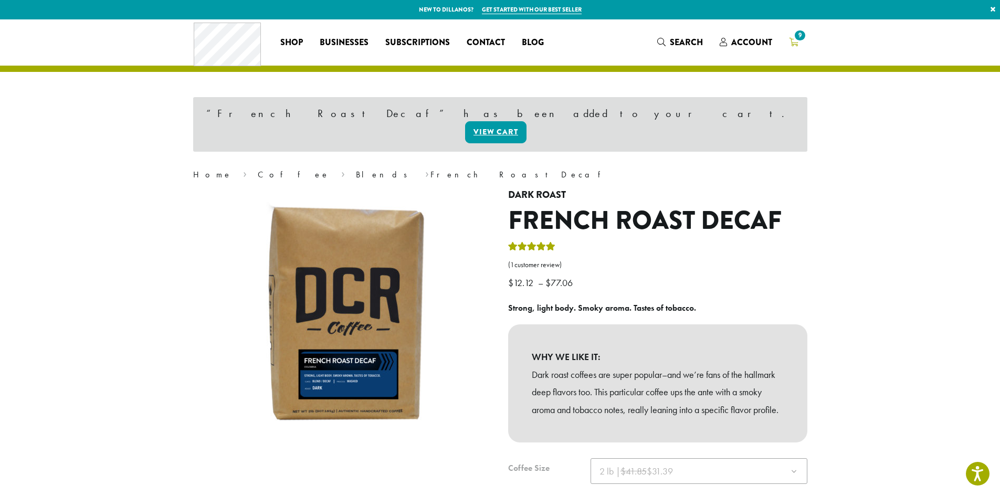
click at [793, 44] on icon "9" at bounding box center [793, 42] width 9 height 8
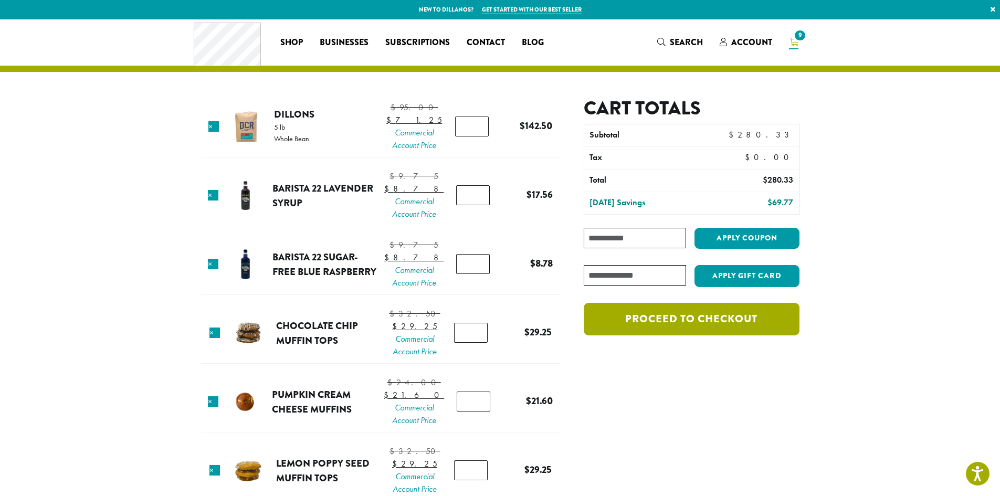
click at [717, 317] on link "Proceed to checkout" at bounding box center [691, 319] width 215 height 33
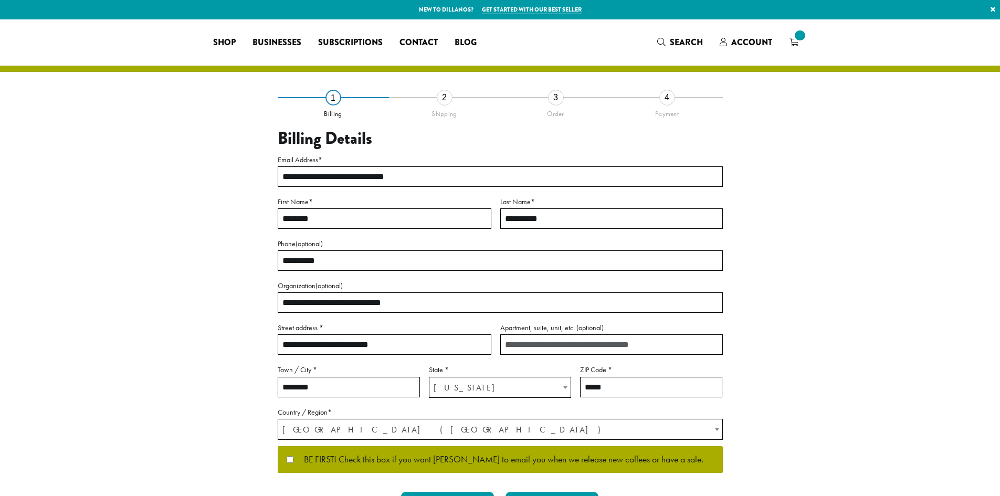
select select "**"
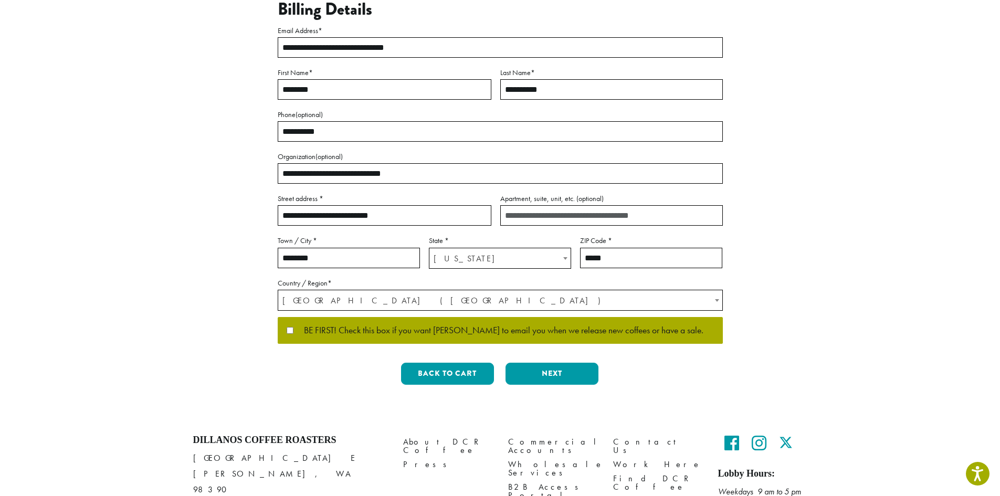
scroll to position [157, 0]
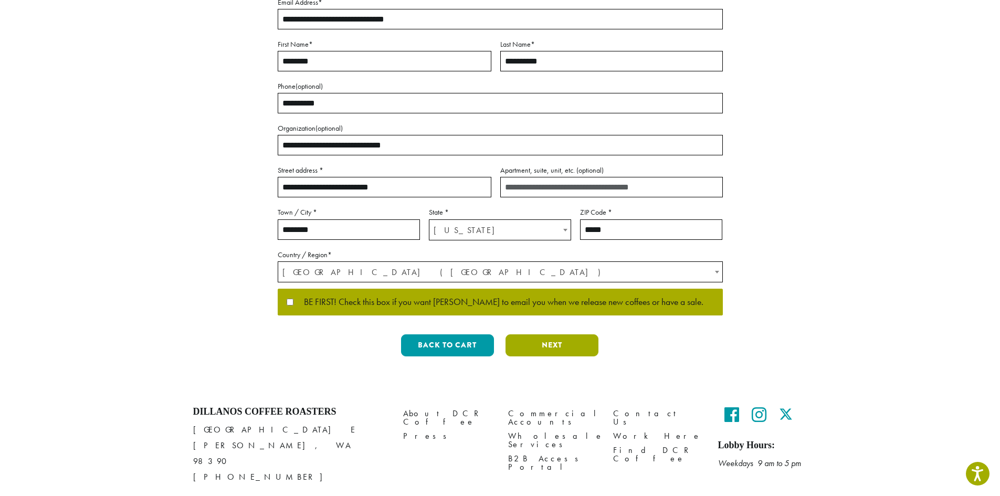
click at [558, 347] on button "Next" at bounding box center [551, 345] width 93 height 22
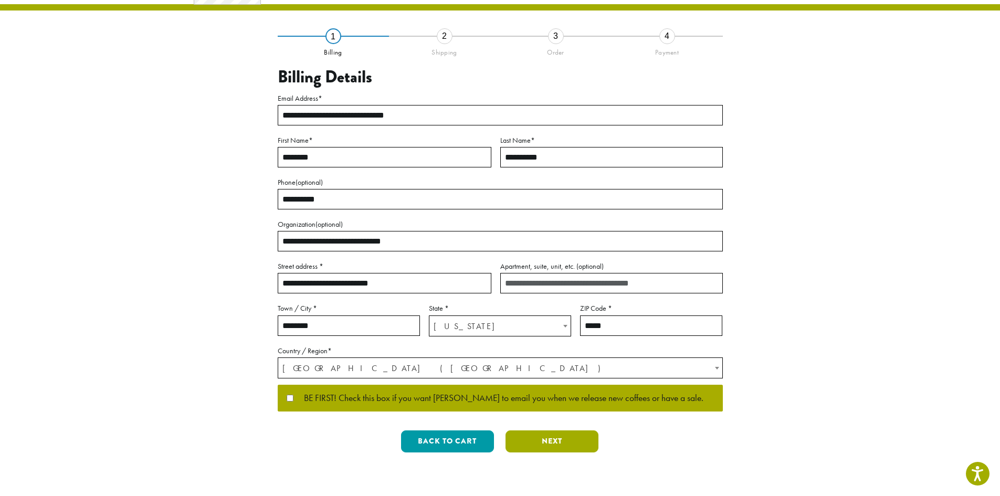
scroll to position [0, 0]
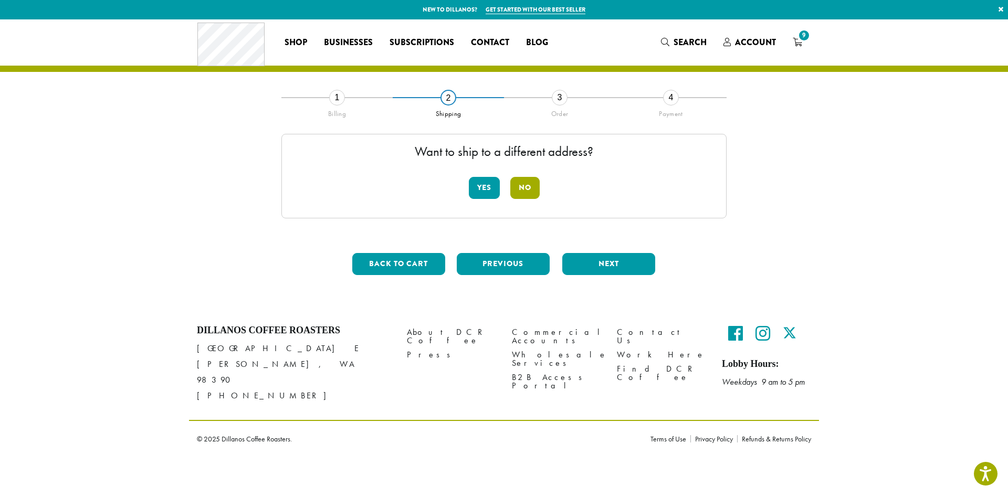
click at [528, 190] on button "No" at bounding box center [524, 188] width 29 height 22
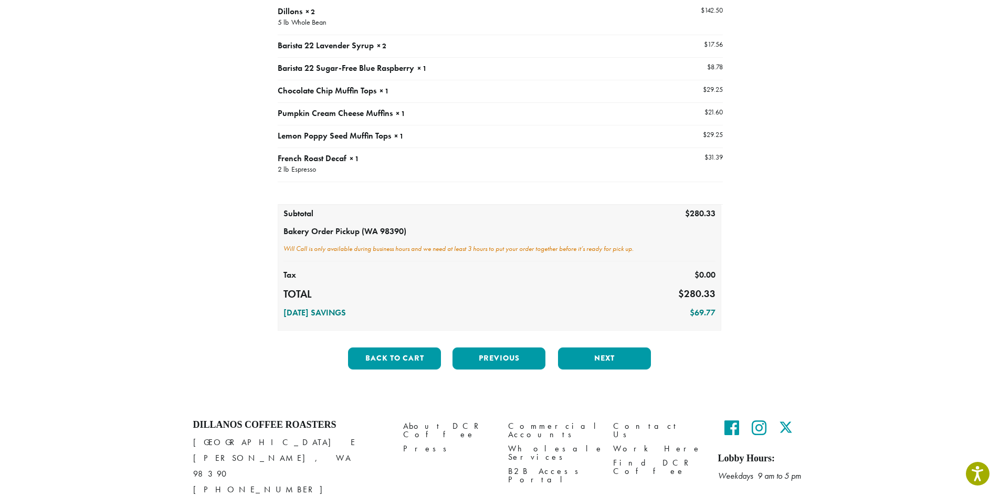
scroll to position [157, 0]
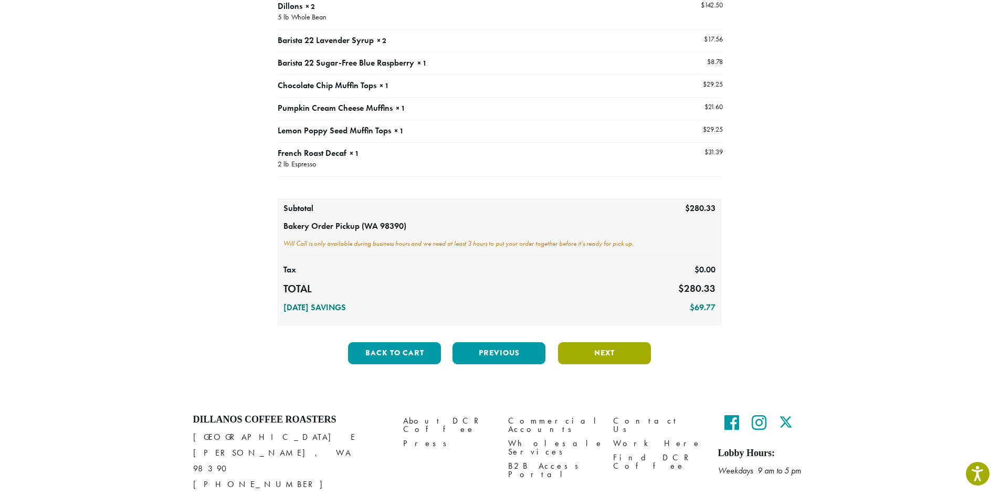
click at [610, 357] on button "Next" at bounding box center [604, 353] width 93 height 22
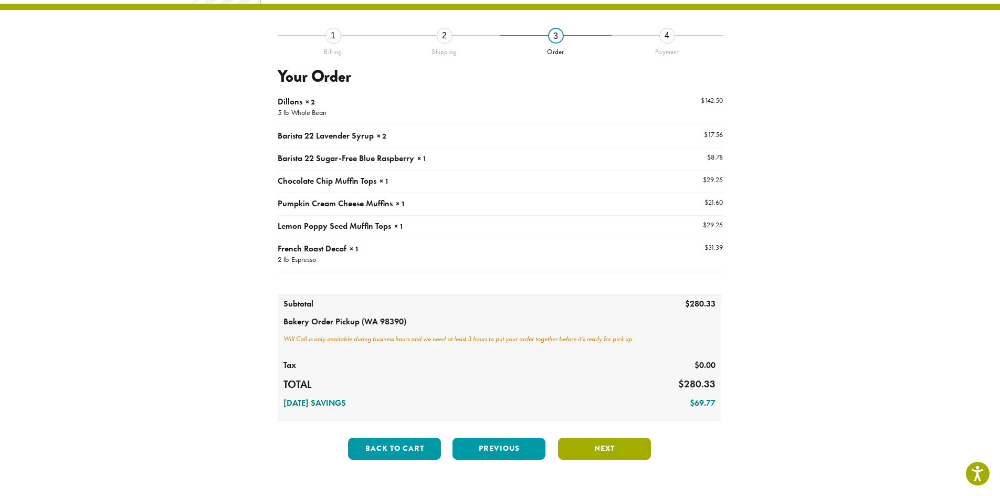
scroll to position [60, 0]
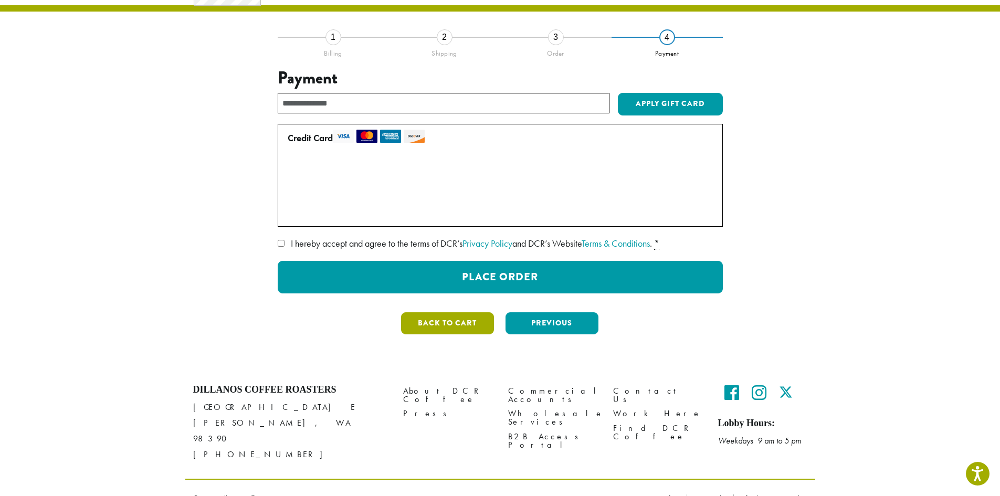
click at [463, 322] on button "Back to cart" at bounding box center [447, 323] width 93 height 22
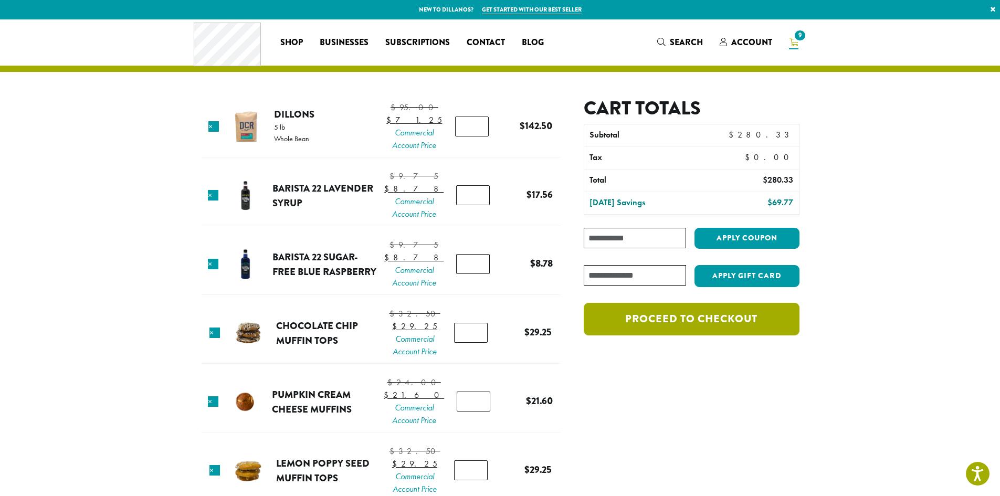
click at [697, 324] on link "Proceed to checkout" at bounding box center [691, 319] width 215 height 33
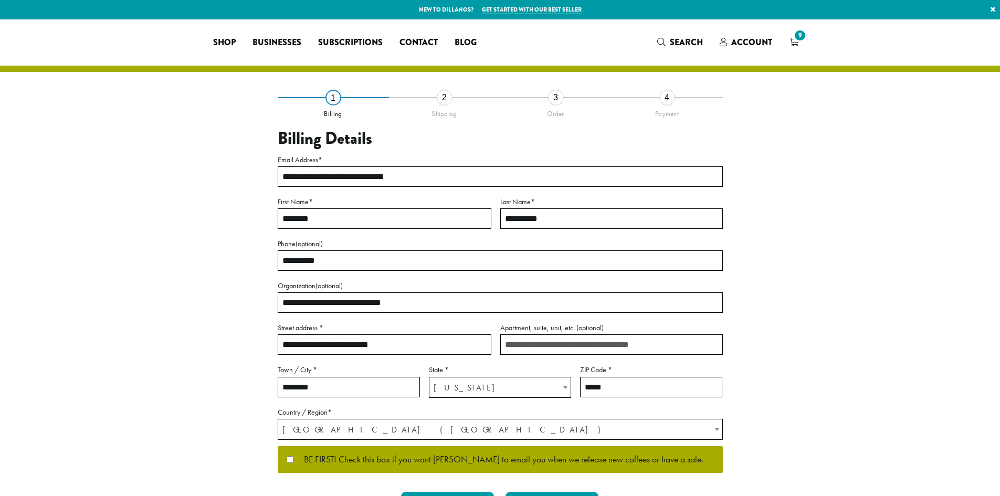
select select "**"
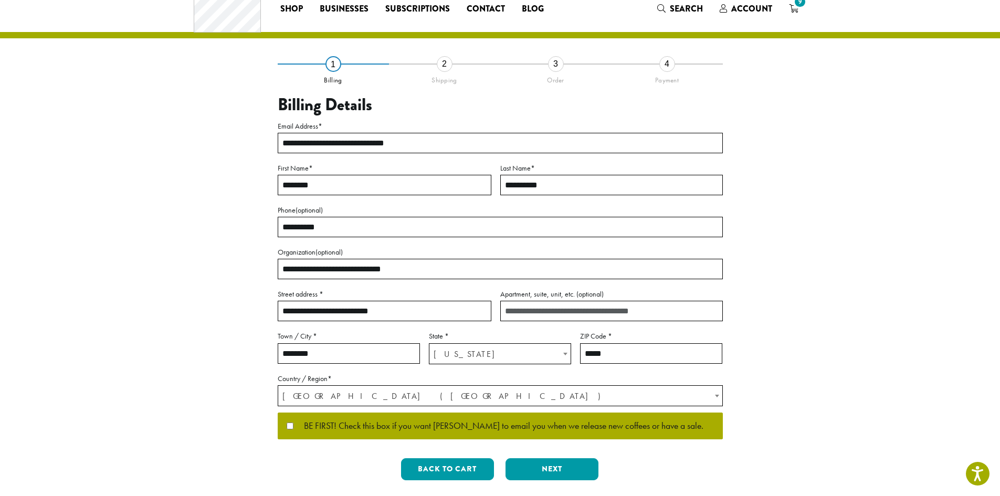
scroll to position [52, 0]
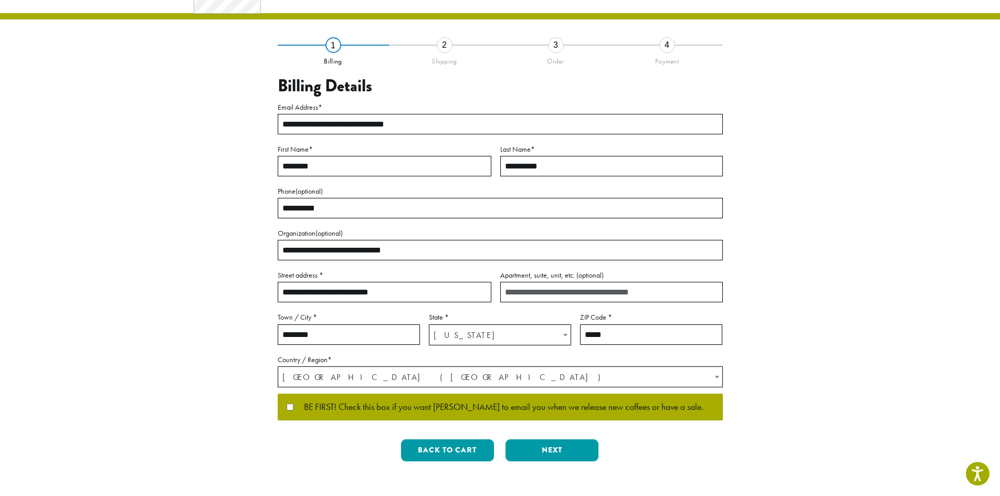
click at [370, 378] on span "[GEOGRAPHIC_DATA] ([GEOGRAPHIC_DATA])" at bounding box center [500, 377] width 444 height 20
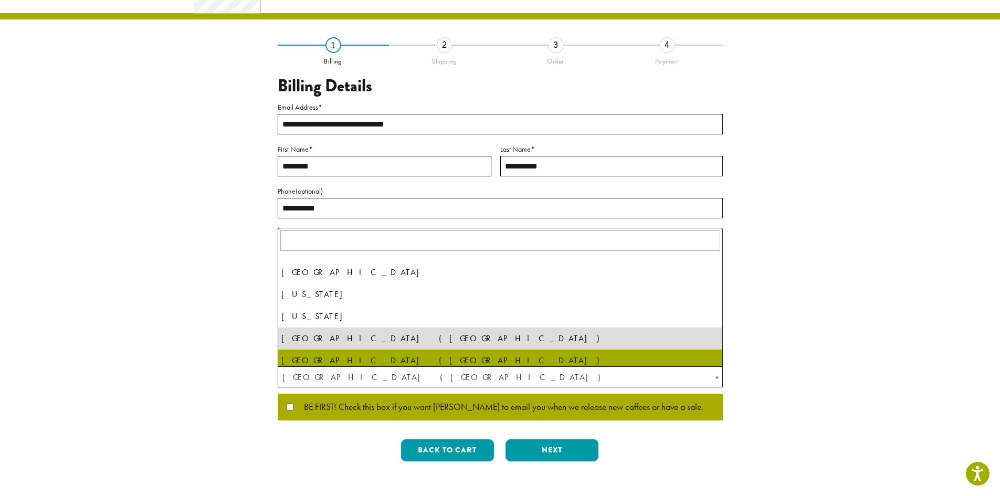
click at [216, 352] on div "**********" at bounding box center [500, 258] width 598 height 426
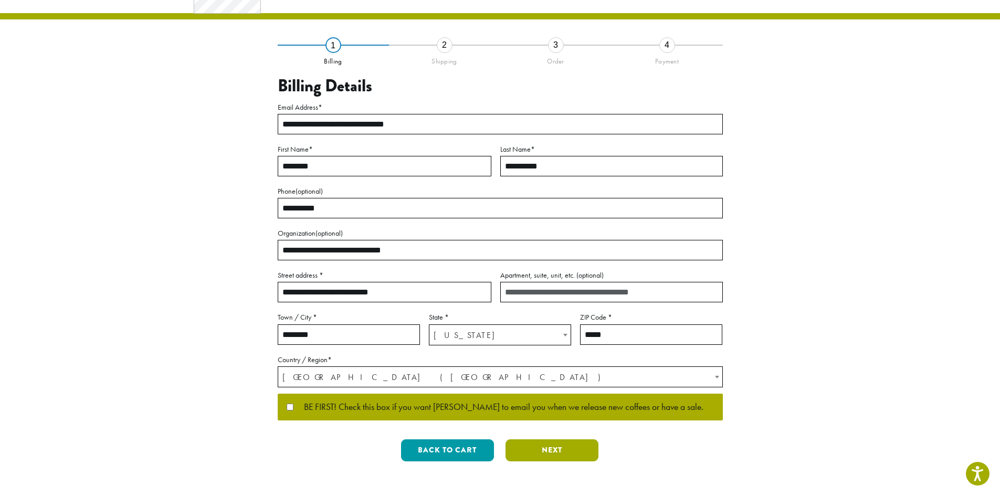
click at [543, 450] on button "Next" at bounding box center [551, 450] width 93 height 22
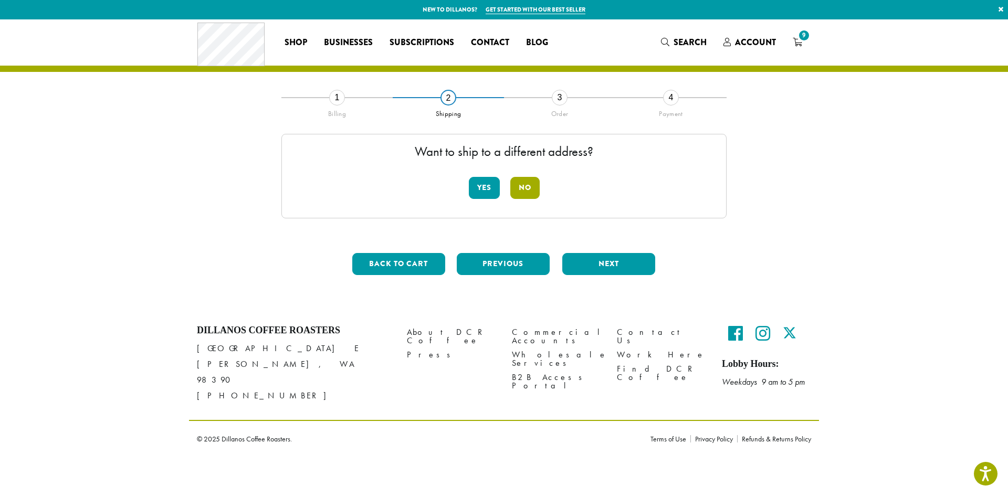
click at [524, 192] on button "No" at bounding box center [524, 188] width 29 height 22
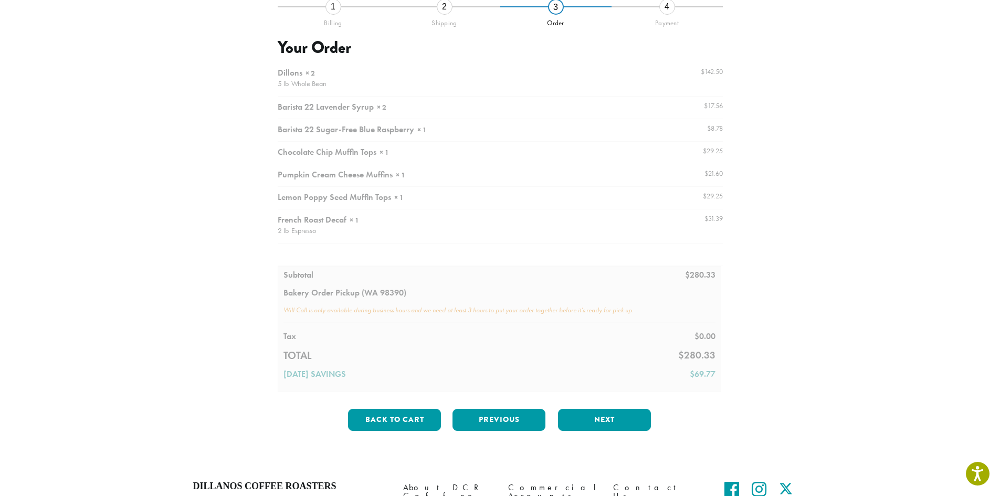
scroll to position [105, 0]
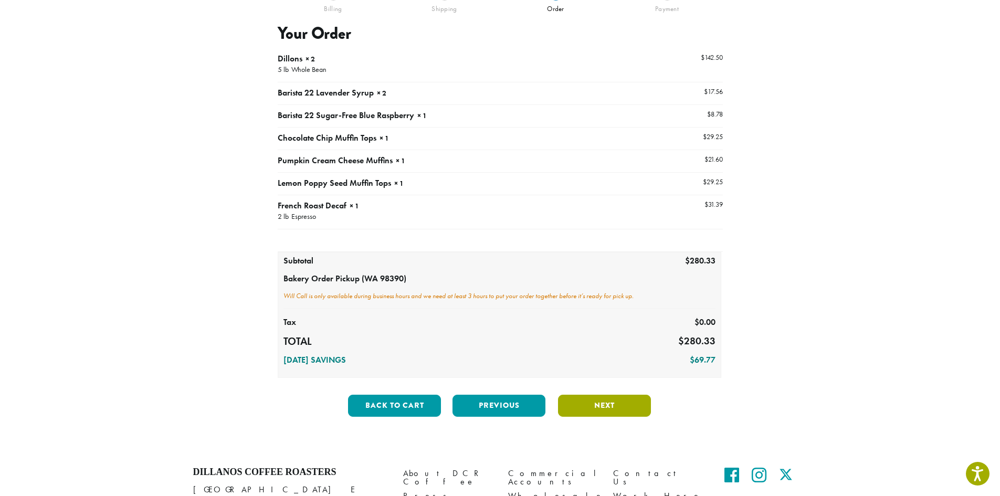
click at [603, 408] on button "Next" at bounding box center [604, 406] width 93 height 22
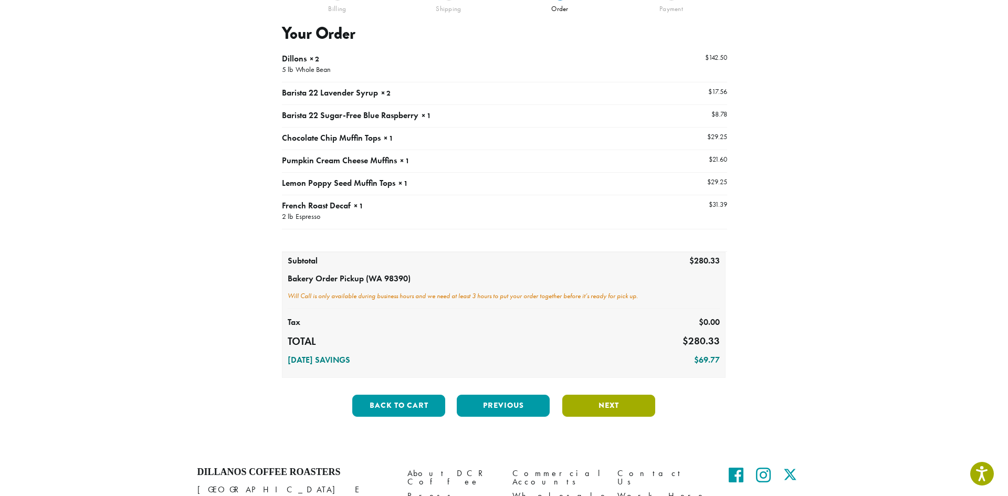
scroll to position [67, 0]
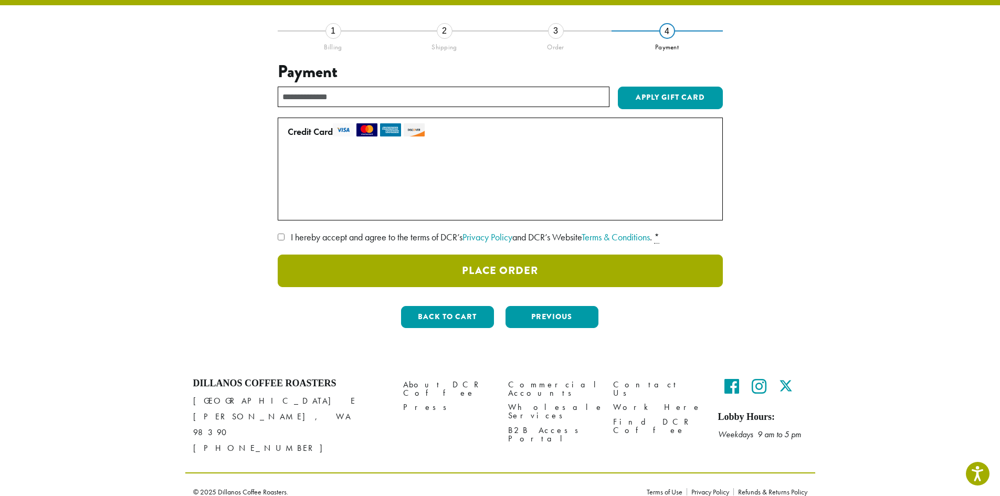
click at [472, 272] on button "Place Order" at bounding box center [500, 271] width 445 height 33
